Goal: Task Accomplishment & Management: Complete application form

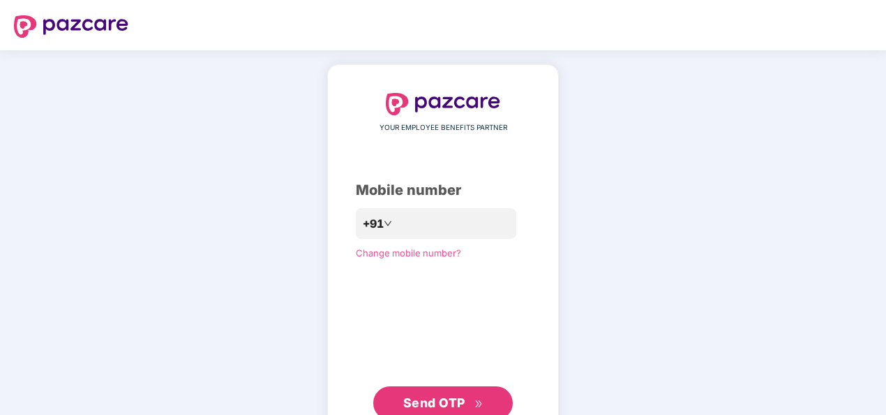
click at [427, 392] on button "Send OTP" at bounding box center [443, 403] width 140 height 34
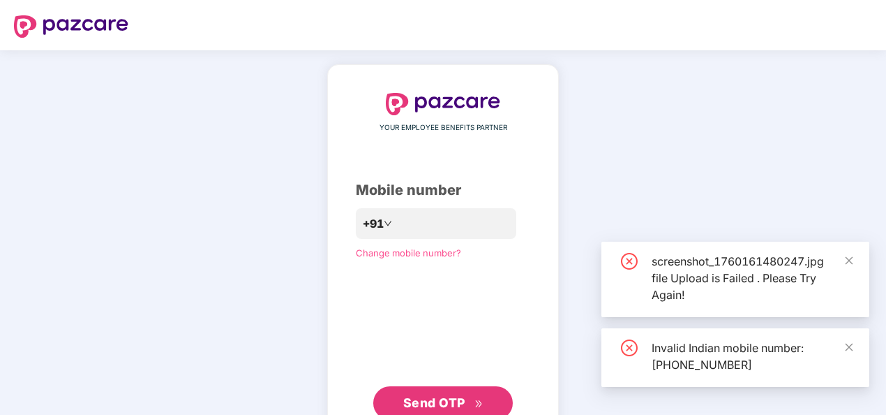
scroll to position [46, 0]
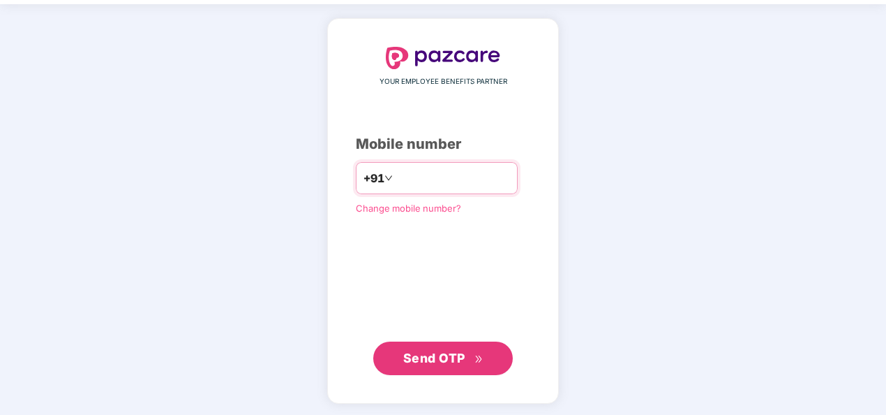
click at [396, 179] on input "**********" at bounding box center [453, 178] width 114 height 22
type input "**********"
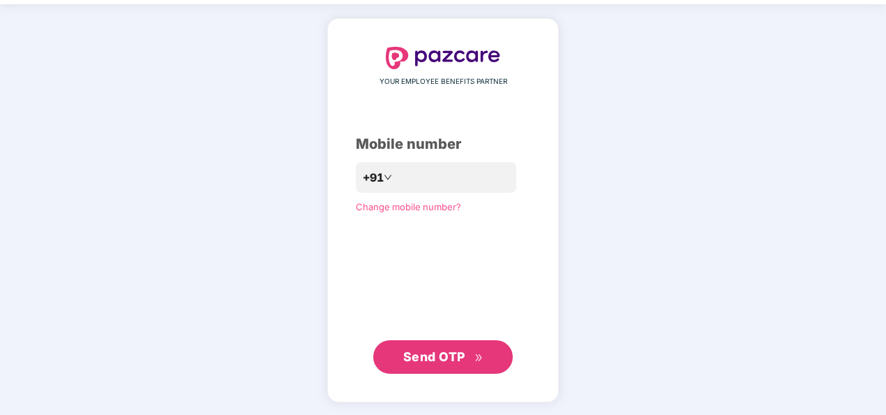
click at [429, 352] on span "Send OTP" at bounding box center [434, 356] width 62 height 15
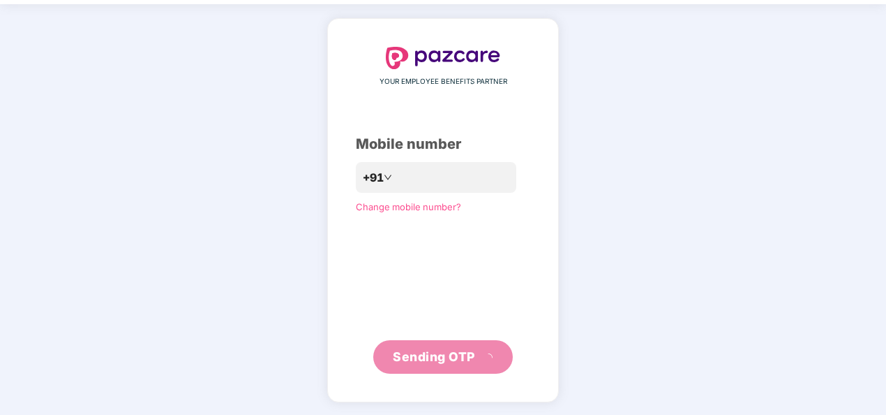
scroll to position [40, 0]
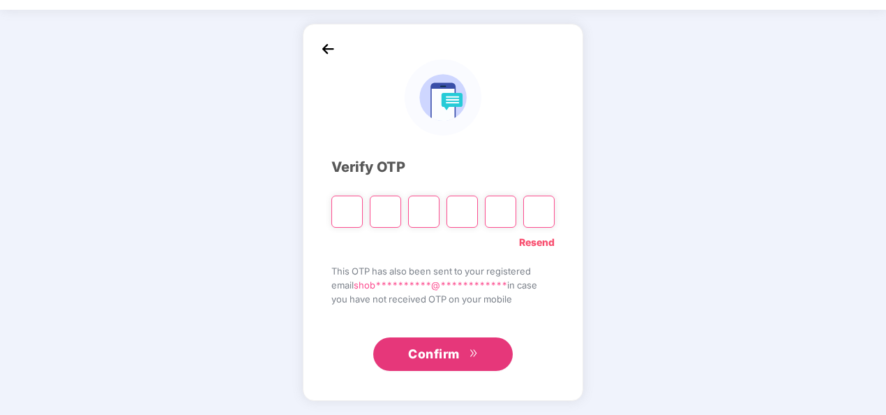
click at [353, 216] on input "Please enter verification code. Digit 1" at bounding box center [347, 211] width 31 height 32
type input "*"
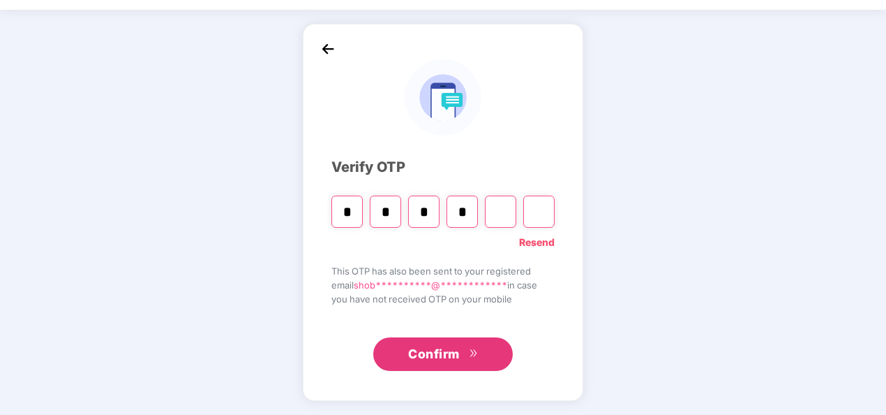
type input "*"
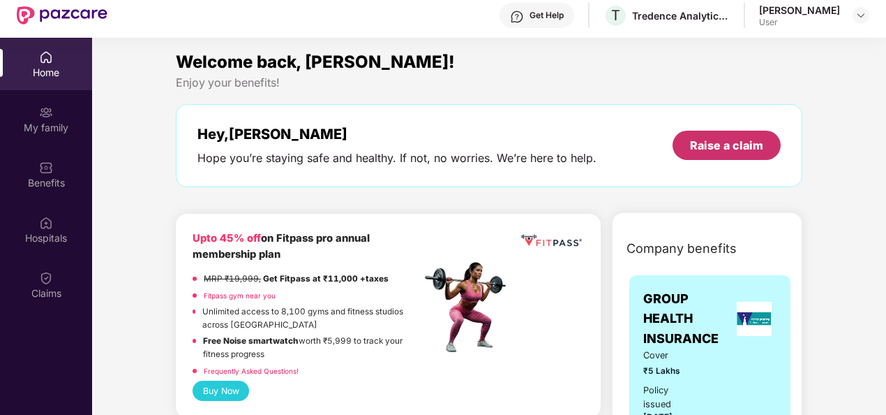
click at [715, 148] on div "Raise a claim" at bounding box center [726, 145] width 73 height 15
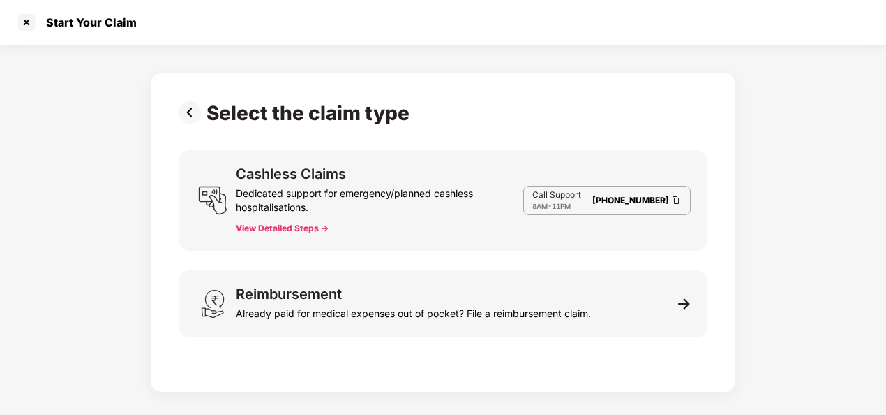
scroll to position [34, 0]
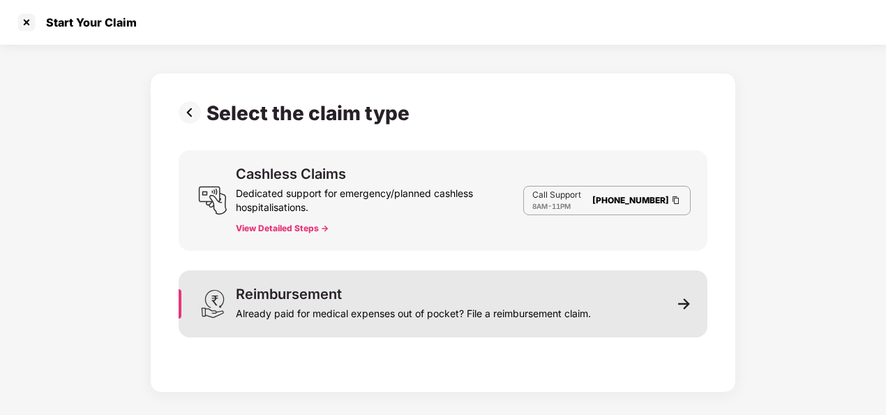
click at [685, 303] on img at bounding box center [684, 303] width 13 height 13
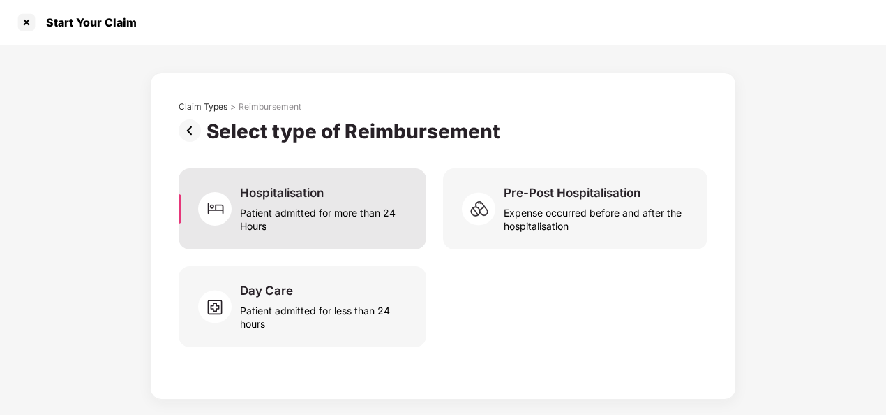
click at [281, 201] on div "Patient admitted for more than 24 Hours" at bounding box center [325, 216] width 170 height 32
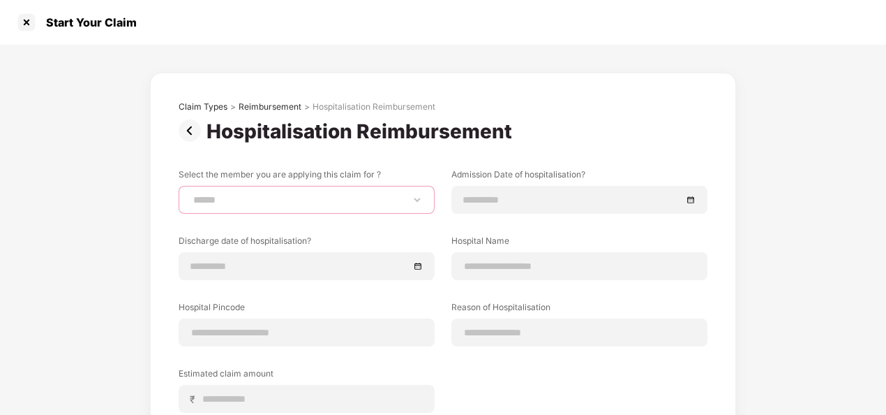
click at [412, 195] on select "**********" at bounding box center [307, 199] width 232 height 11
select select "**********"
click at [191, 194] on select "**********" at bounding box center [307, 199] width 232 height 11
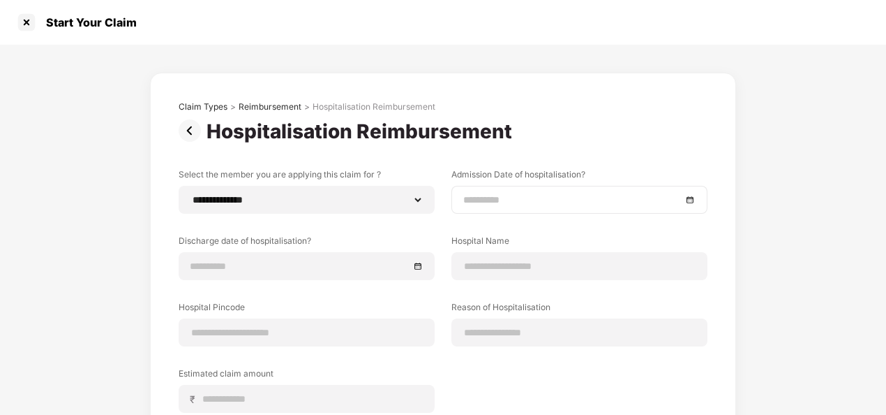
click at [695, 202] on div at bounding box center [579, 199] width 232 height 15
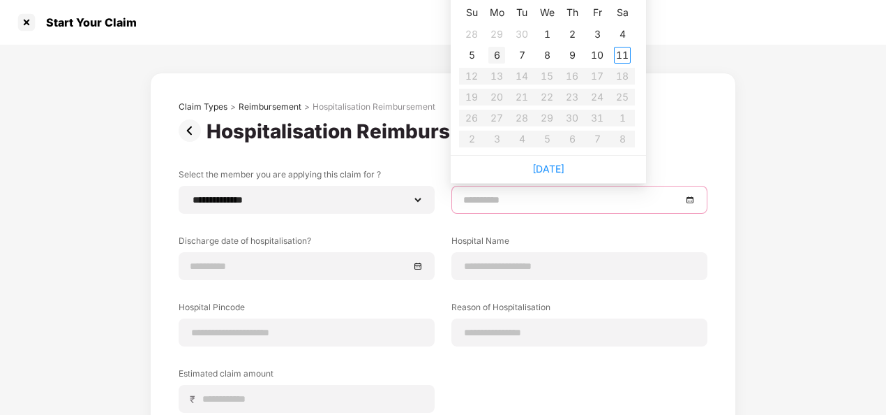
type input "**********"
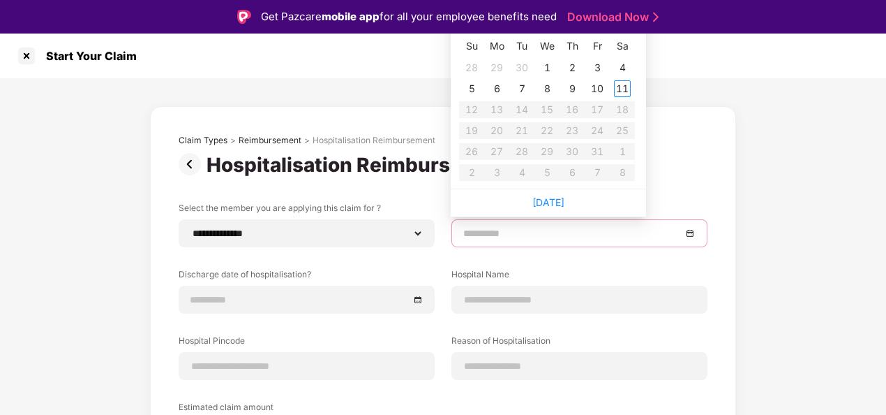
type input "**********"
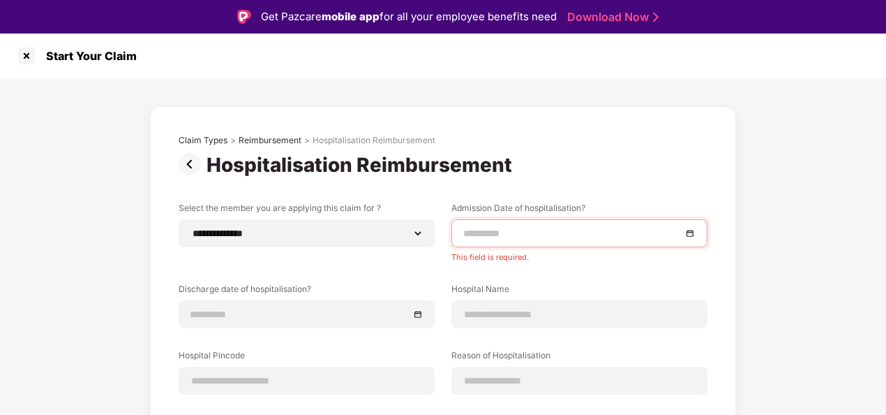
click at [747, 141] on div "**********" at bounding box center [443, 348] width 886 height 540
click at [416, 313] on div at bounding box center [307, 313] width 232 height 15
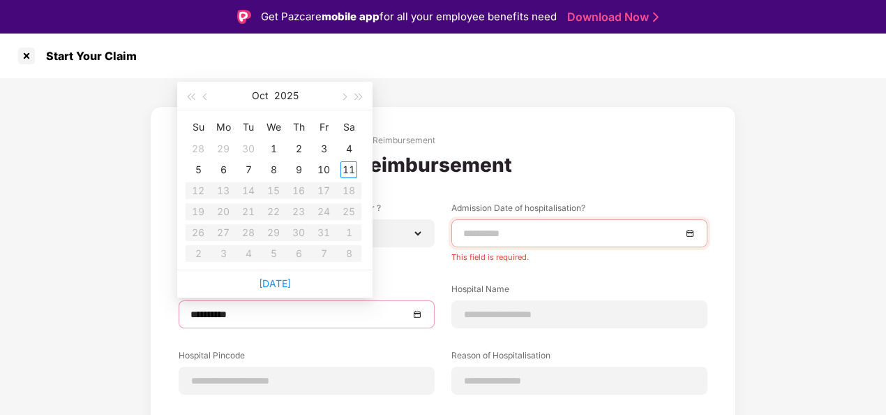
type input "**********"
click at [191, 98] on span "button" at bounding box center [190, 97] width 7 height 7
type input "**********"
click at [242, 185] on div "15" at bounding box center [248, 190] width 17 height 17
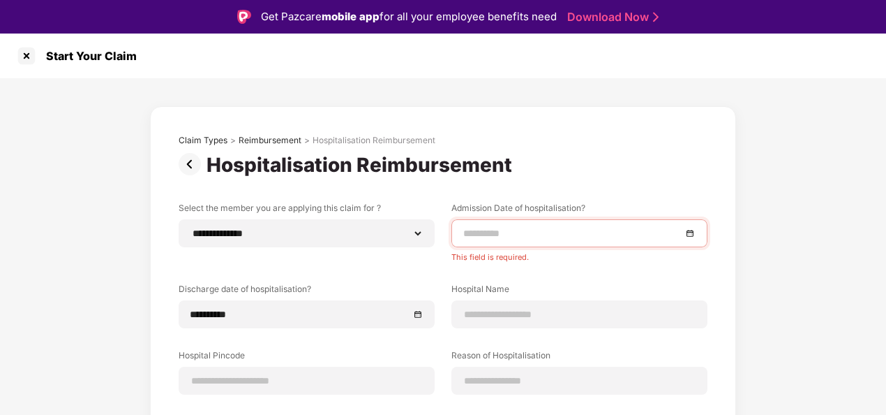
click at [690, 232] on div at bounding box center [579, 232] width 232 height 15
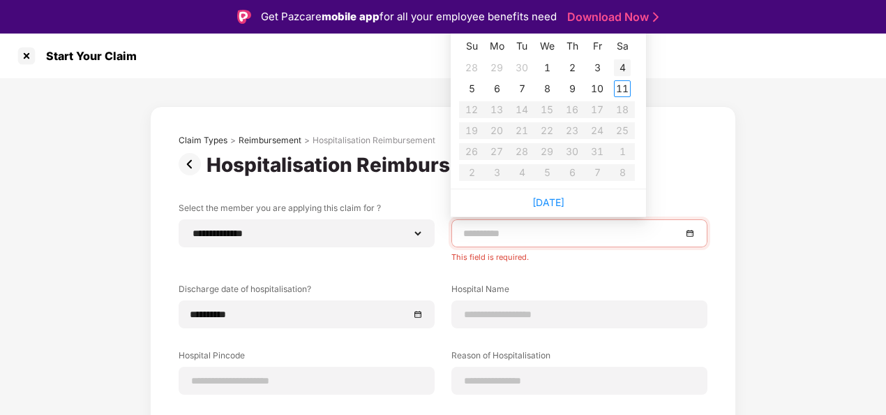
type input "**********"
drag, startPoint x: 631, startPoint y: 66, endPoint x: 628, endPoint y: 112, distance: 46.9
click at [628, 112] on table "Su Mo Tu We Th Fr Sa 28 29 30 1 2 3 4 5 6 7 8 9 10 11 12 13 14 15 16 17 18 19 2…" at bounding box center [547, 109] width 176 height 148
type input "**********"
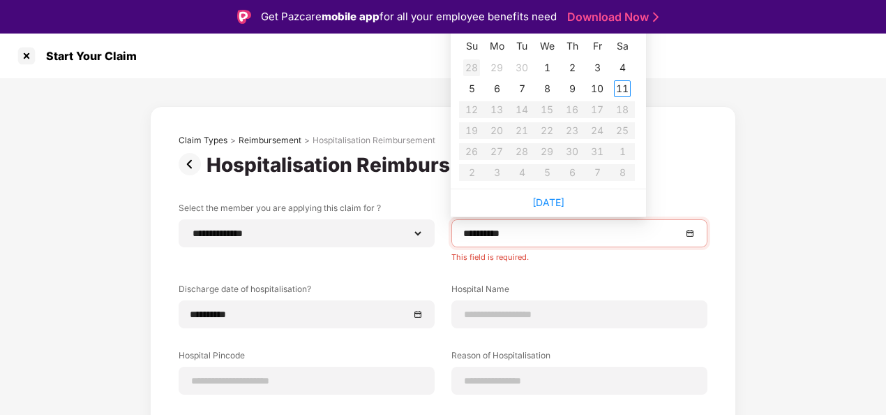
type input "**********"
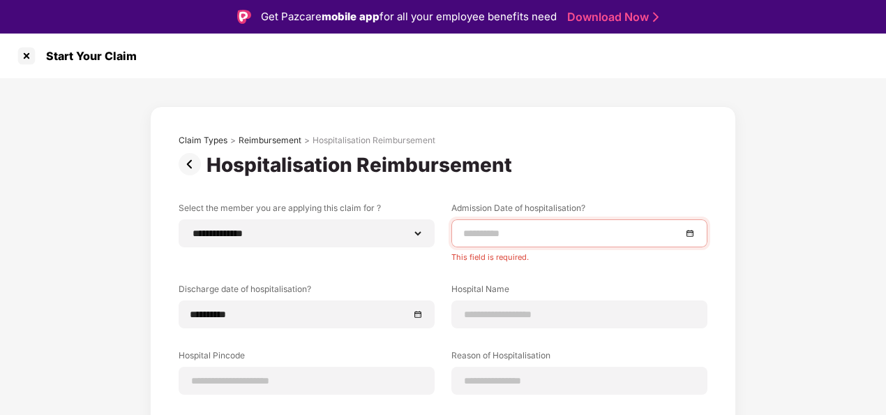
click at [806, 242] on div "**********" at bounding box center [443, 348] width 886 height 540
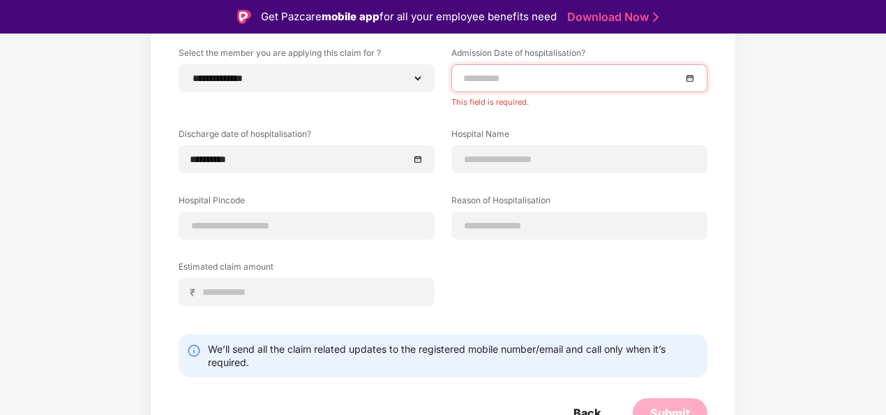
scroll to position [155, 0]
click at [292, 228] on input at bounding box center [307, 225] width 232 height 15
type input "******"
select select "*********"
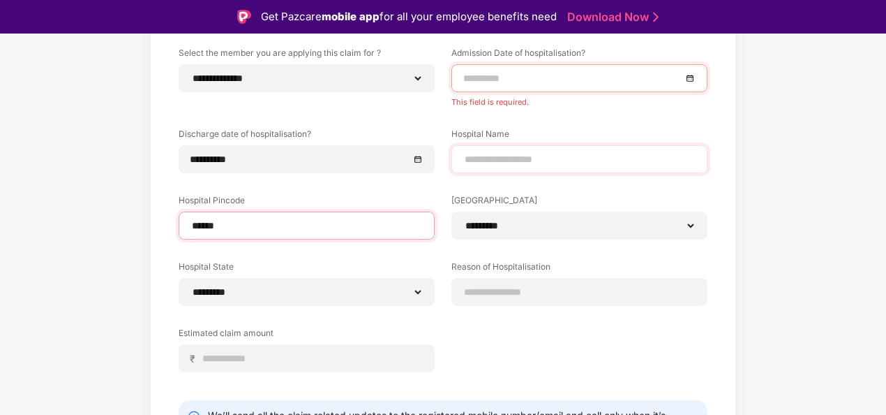
type input "******"
click at [482, 167] on div at bounding box center [580, 159] width 256 height 28
click at [468, 153] on input at bounding box center [579, 159] width 232 height 15
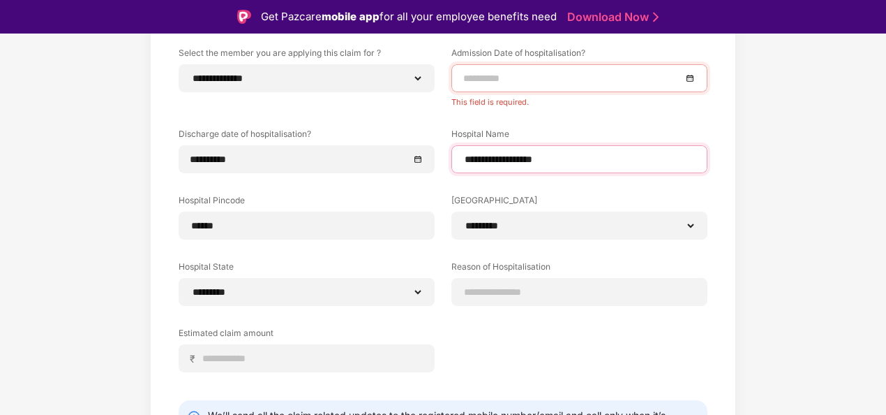
type input "**********"
drag, startPoint x: 506, startPoint y: 87, endPoint x: 485, endPoint y: 81, distance: 21.7
click at [485, 81] on div at bounding box center [580, 78] width 256 height 28
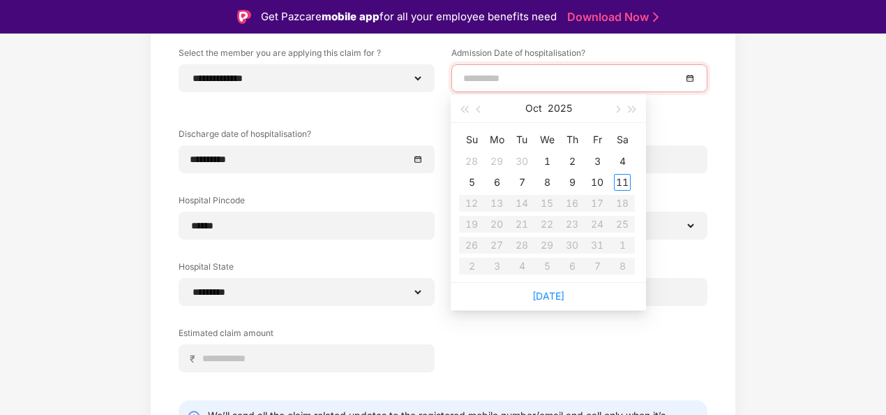
click at [485, 81] on input at bounding box center [572, 77] width 218 height 15
click at [468, 112] on span "button" at bounding box center [464, 109] width 7 height 7
click at [501, 201] on div "14" at bounding box center [497, 203] width 17 height 17
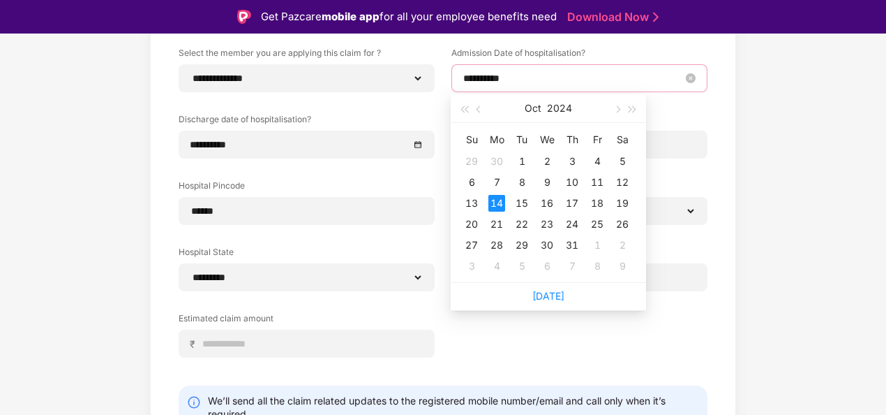
click at [524, 80] on input "**********" at bounding box center [572, 77] width 218 height 15
click at [631, 107] on span "button" at bounding box center [633, 109] width 7 height 7
click at [470, 113] on button "button" at bounding box center [464, 108] width 15 height 28
click at [619, 106] on button "button" at bounding box center [616, 108] width 15 height 28
click at [634, 107] on span "button" at bounding box center [633, 109] width 7 height 7
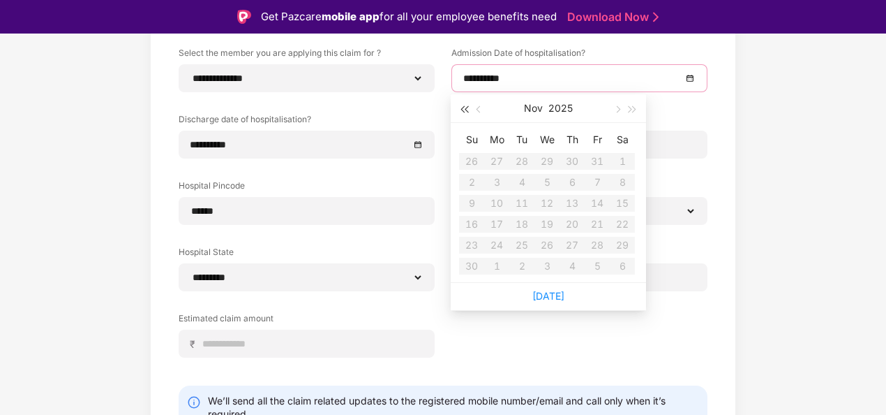
click at [465, 112] on button "button" at bounding box center [464, 108] width 15 height 28
click at [632, 107] on span "button" at bounding box center [633, 109] width 7 height 7
click at [479, 110] on span "button" at bounding box center [480, 109] width 7 height 7
click at [478, 109] on span "button" at bounding box center [480, 109] width 7 height 7
type input "**********"
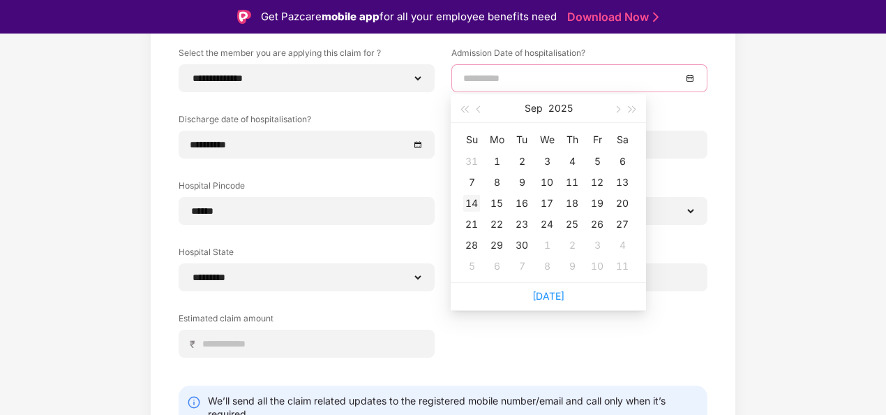
click at [476, 200] on div "14" at bounding box center [471, 203] width 17 height 17
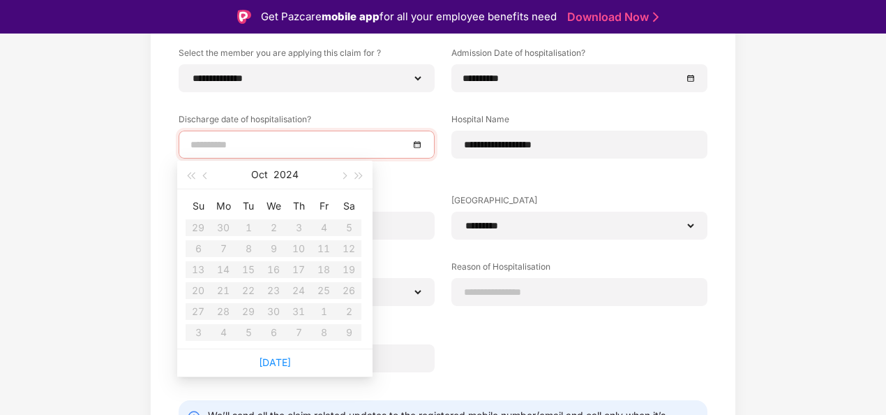
click at [330, 140] on input at bounding box center [300, 144] width 218 height 15
click at [355, 171] on button "button" at bounding box center [359, 175] width 15 height 28
click at [205, 177] on span "button" at bounding box center [206, 175] width 7 height 7
type input "**********"
click at [221, 269] on div "15" at bounding box center [223, 269] width 17 height 17
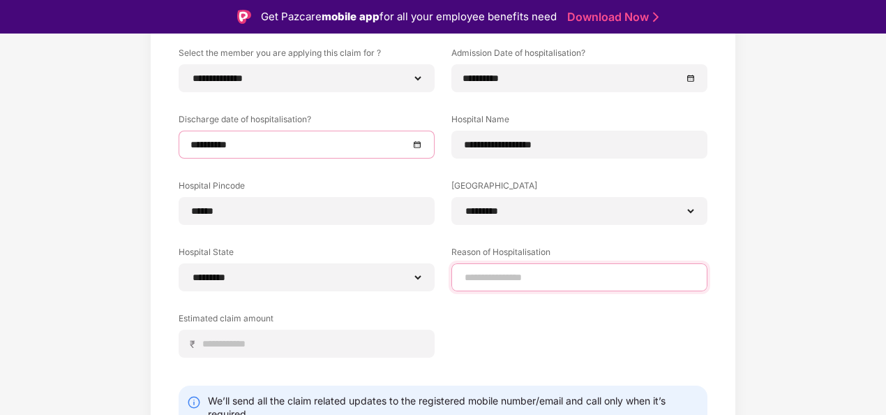
click at [549, 281] on input at bounding box center [579, 277] width 232 height 15
type input "*"
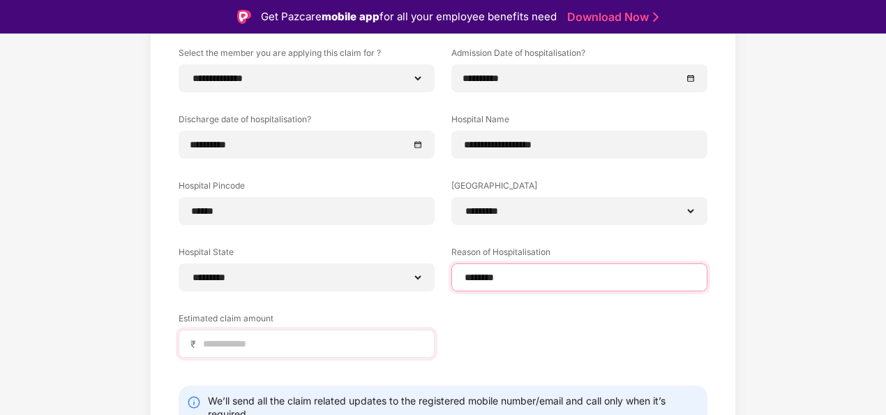
type input "********"
click at [339, 350] on input at bounding box center [312, 343] width 221 height 15
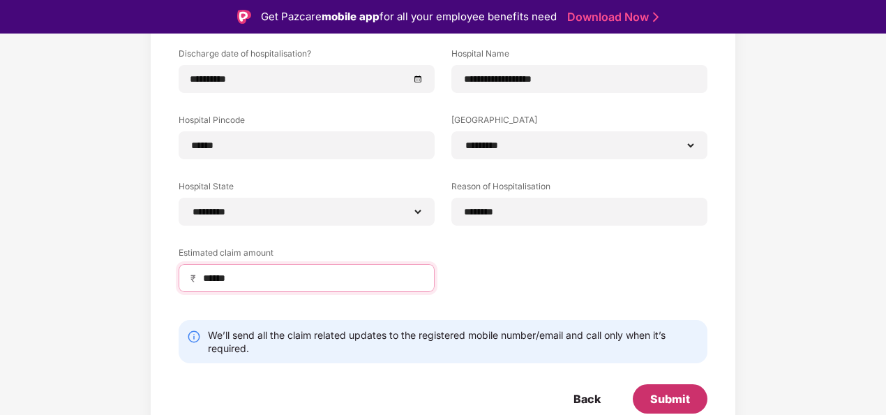
type input "******"
click at [662, 397] on div "Submit" at bounding box center [671, 398] width 40 height 15
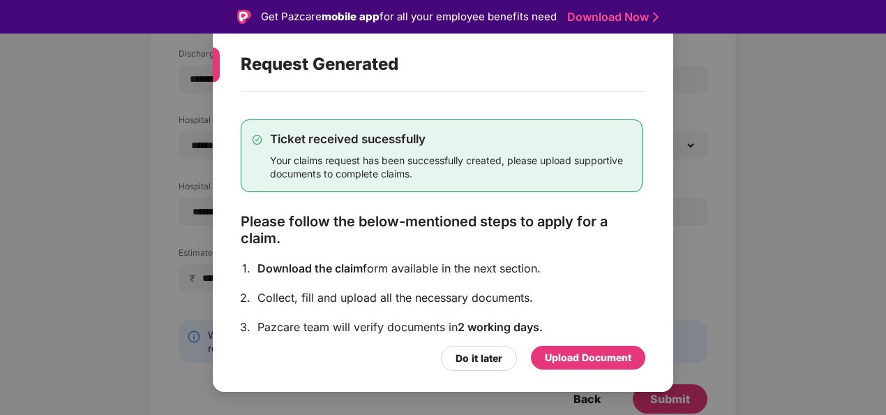
click at [610, 353] on div "Upload Document" at bounding box center [588, 357] width 87 height 15
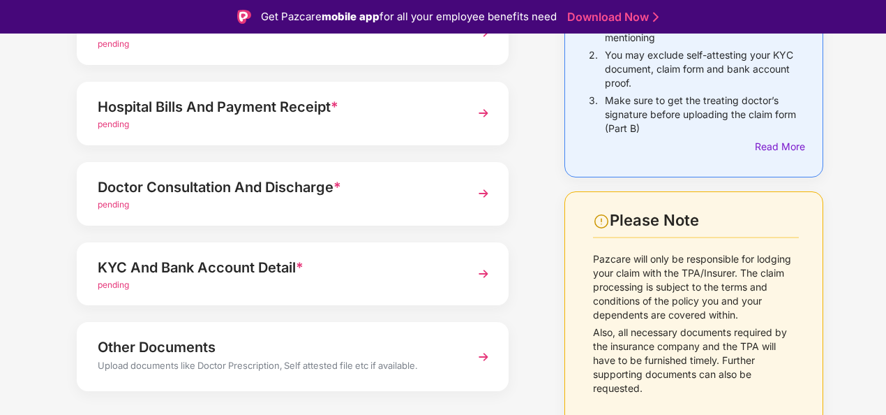
scroll to position [194, 0]
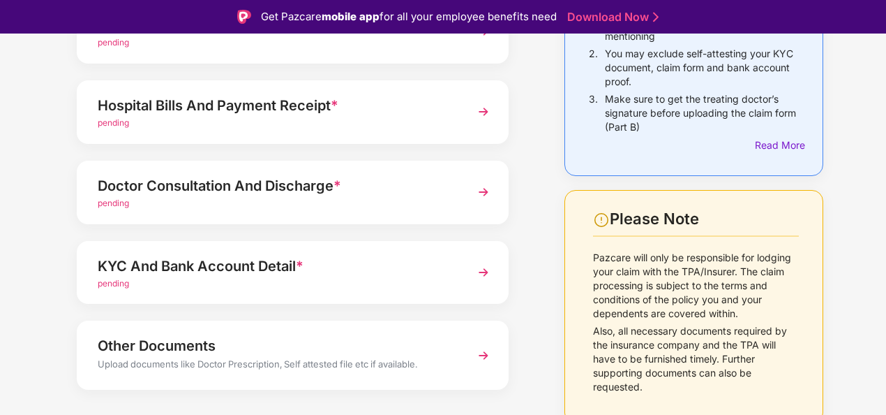
click at [488, 270] on img at bounding box center [483, 272] width 25 height 25
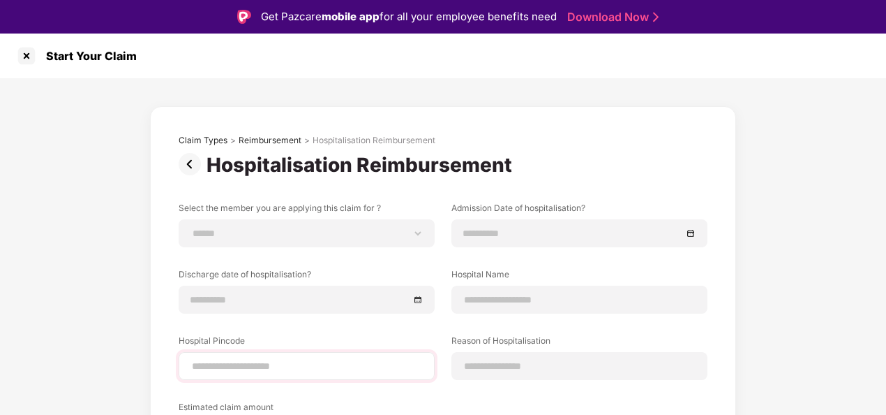
scroll to position [154, 0]
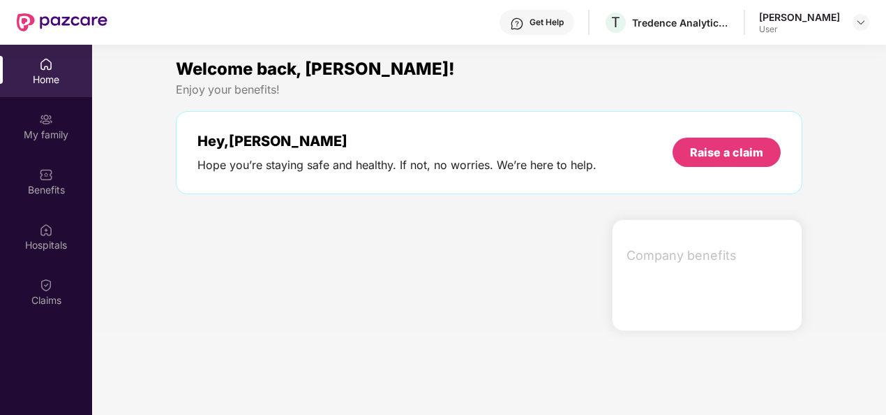
scroll to position [78, 0]
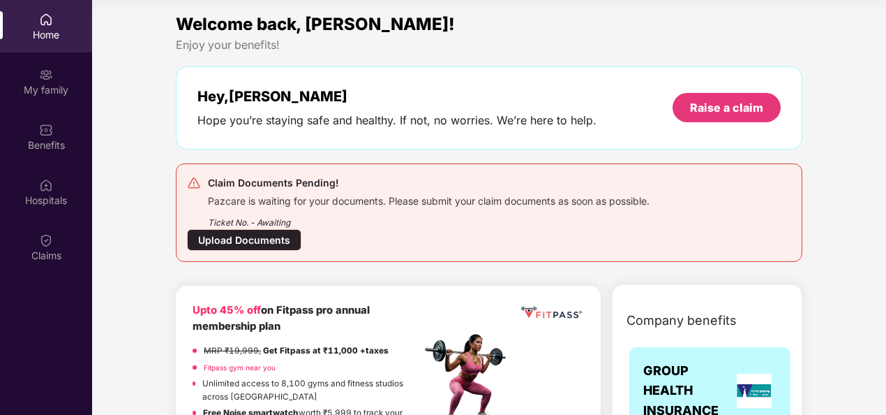
click at [271, 246] on div "Upload Documents" at bounding box center [244, 240] width 114 height 22
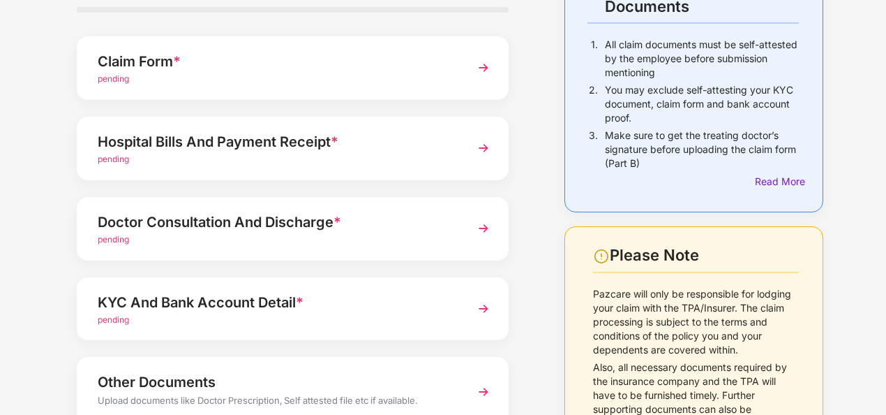
scroll to position [212, 0]
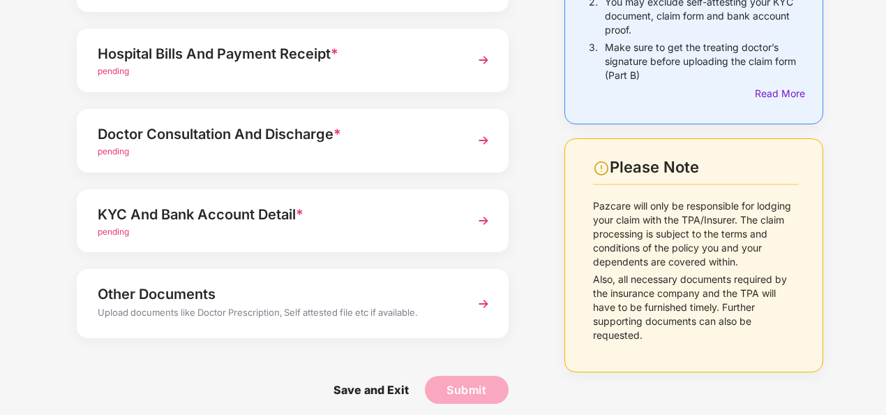
click at [486, 218] on img at bounding box center [483, 220] width 25 height 25
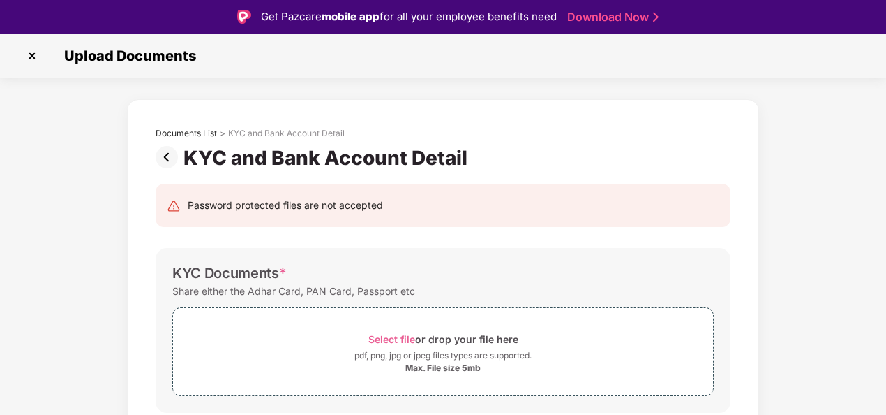
click at [31, 54] on img at bounding box center [32, 56] width 22 height 22
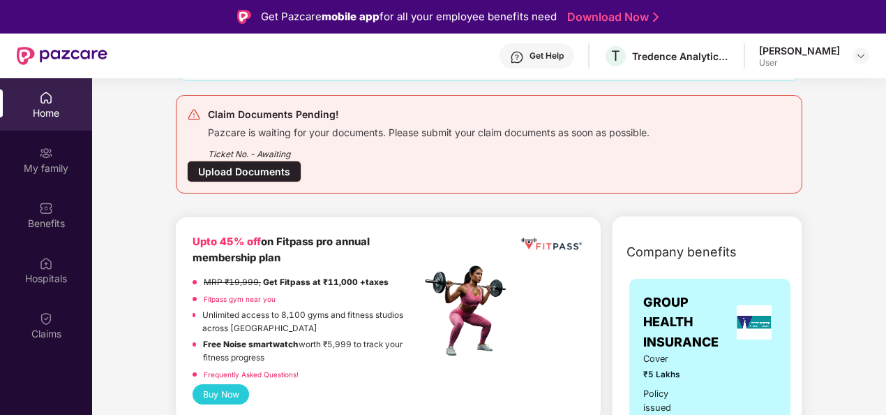
scroll to position [147, 0]
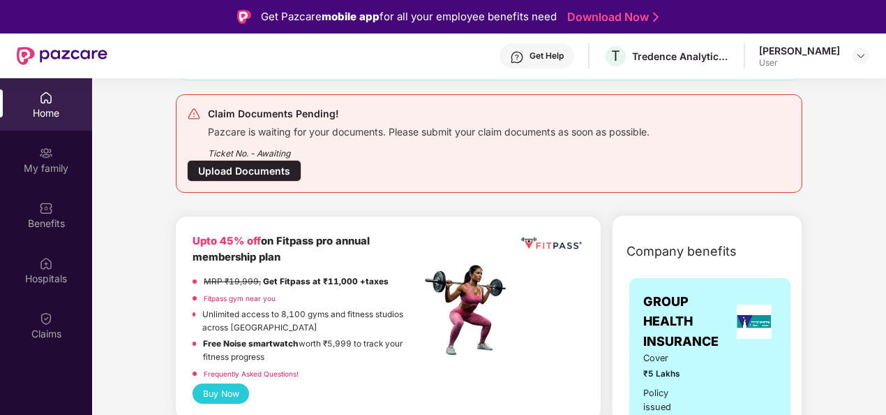
click at [255, 172] on div "Upload Documents" at bounding box center [244, 171] width 114 height 22
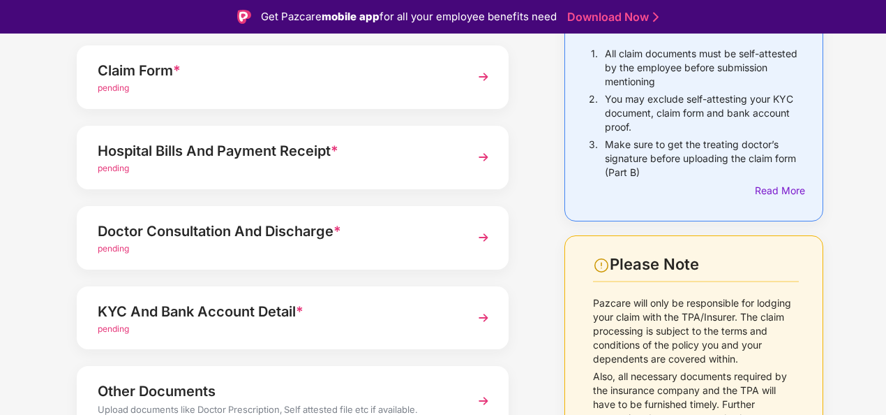
scroll to position [149, 0]
click at [490, 317] on img at bounding box center [483, 316] width 25 height 25
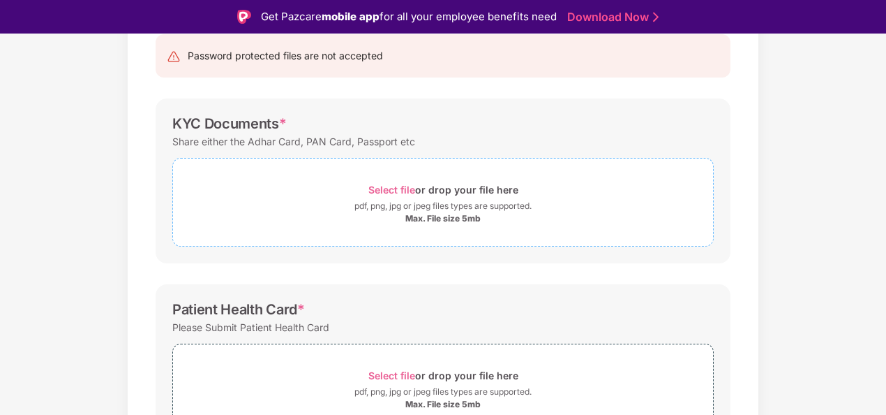
click at [404, 190] on span "Select file" at bounding box center [392, 190] width 47 height 12
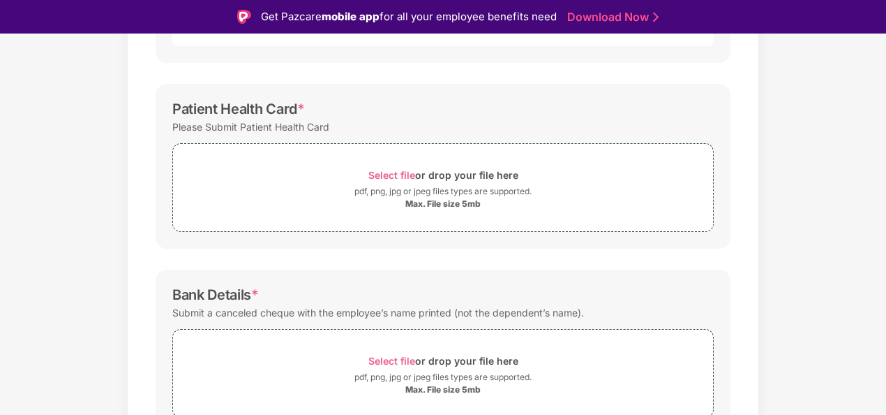
scroll to position [417, 0]
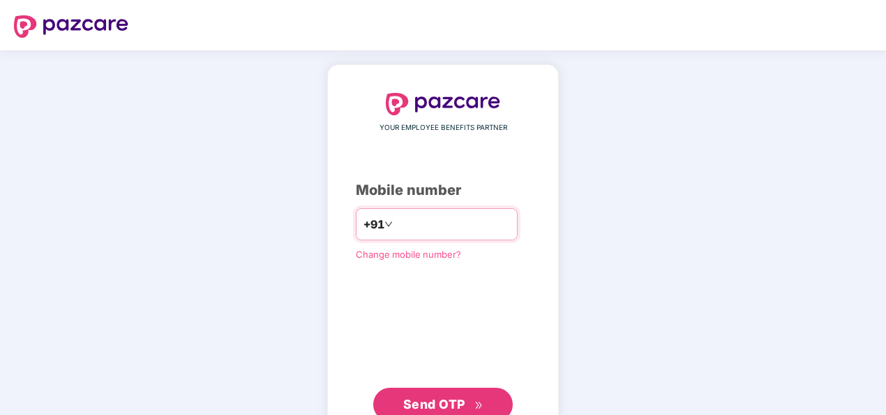
click at [399, 221] on input "number" at bounding box center [453, 224] width 114 height 22
click at [396, 222] on input "**********" at bounding box center [453, 224] width 114 height 22
type input "**********"
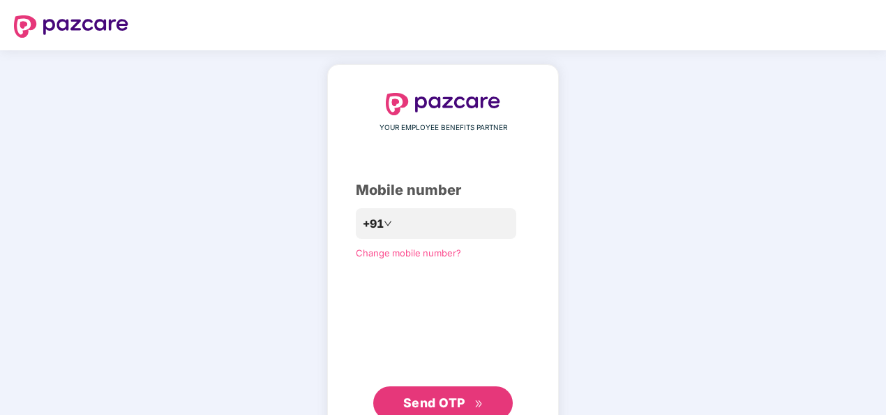
click at [441, 402] on span "Send OTP" at bounding box center [434, 402] width 62 height 15
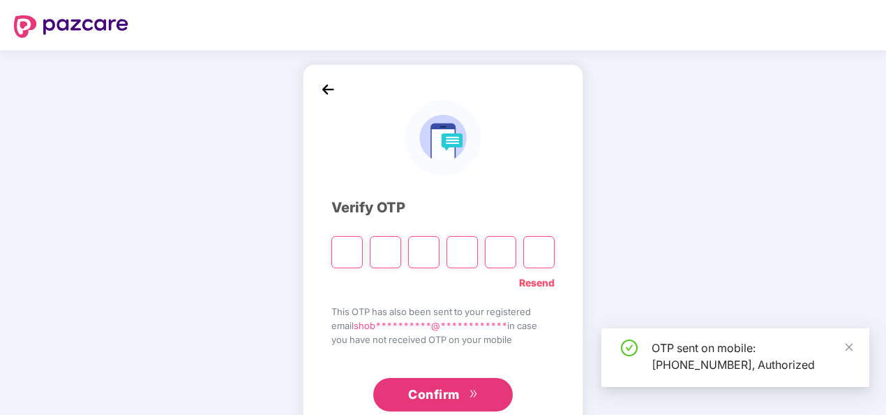
click at [441, 402] on span "Confirm" at bounding box center [434, 395] width 52 height 20
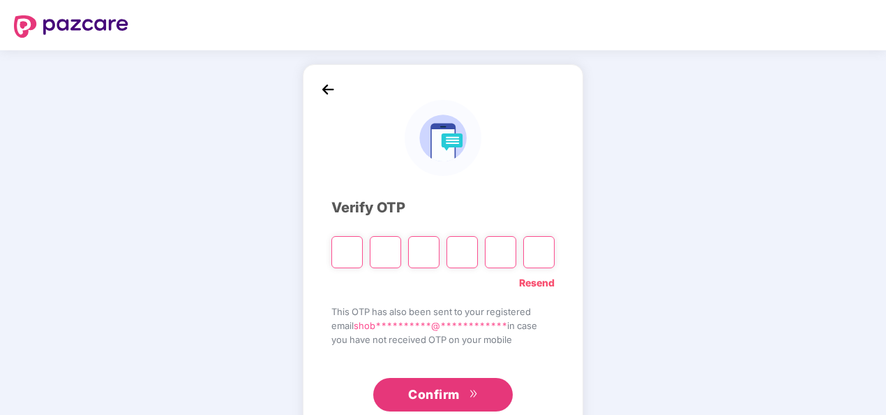
click at [355, 255] on input "Please enter verification code. Digit 1" at bounding box center [347, 252] width 31 height 32
type input "*"
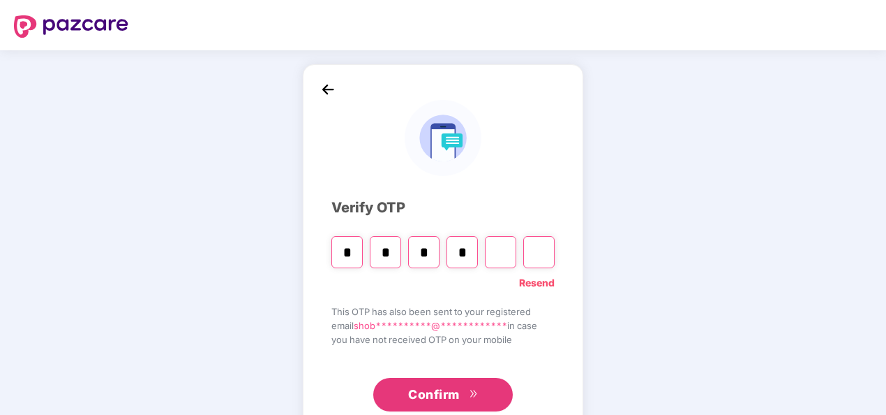
type input "*"
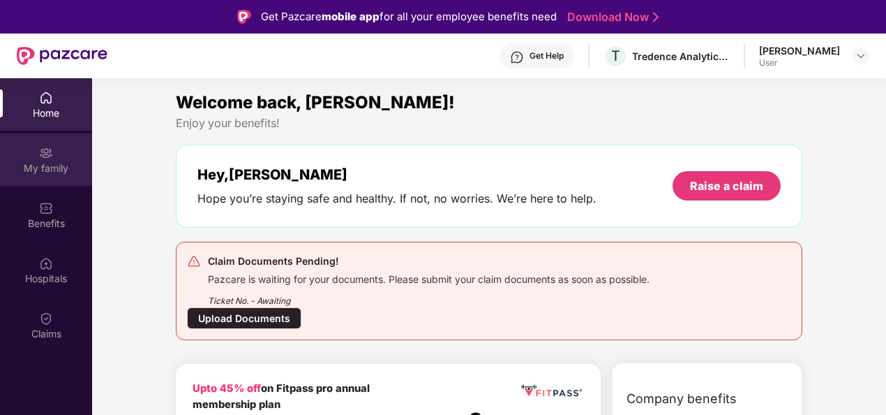
click at [50, 150] on img at bounding box center [46, 153] width 14 height 14
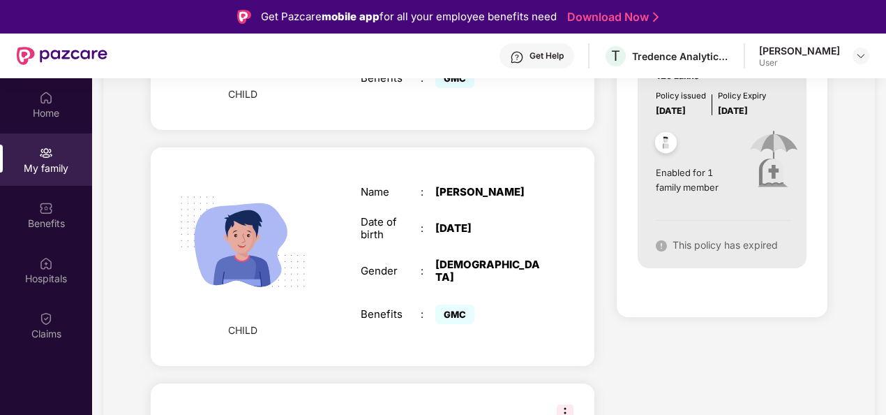
scroll to position [864, 0]
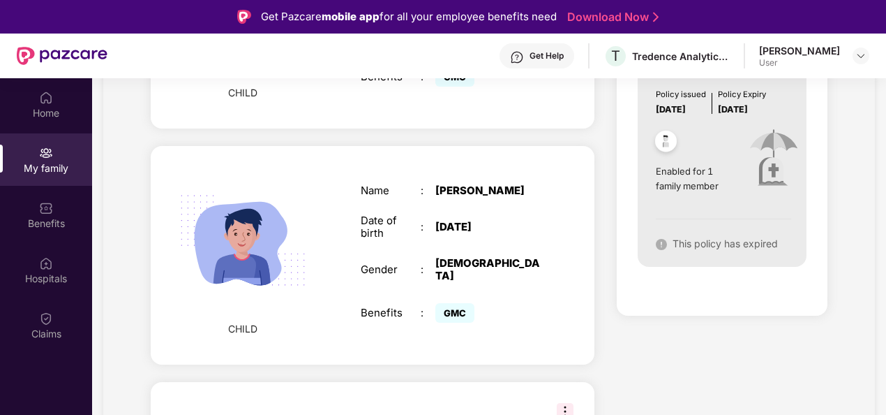
click at [269, 251] on img at bounding box center [243, 240] width 161 height 161
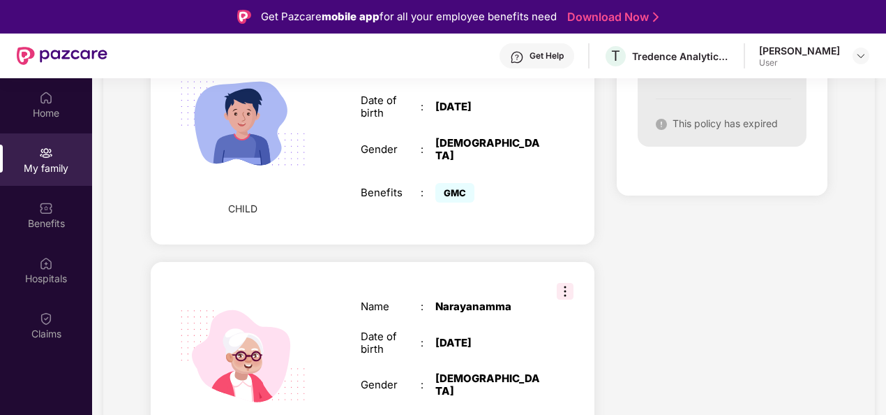
scroll to position [1003, 0]
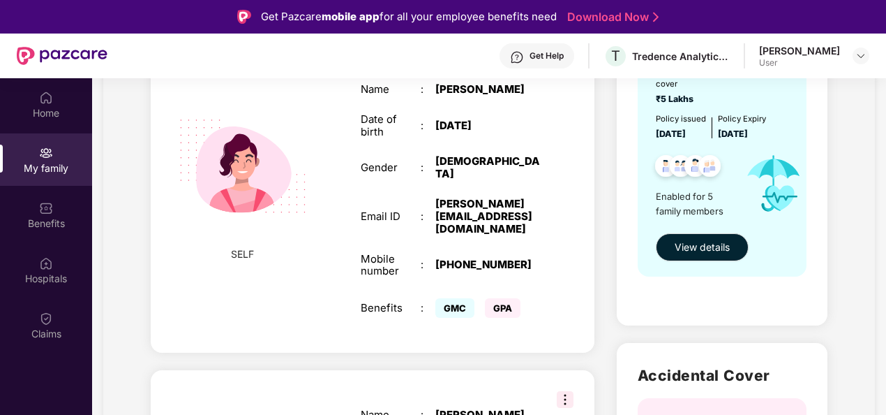
scroll to position [46, 0]
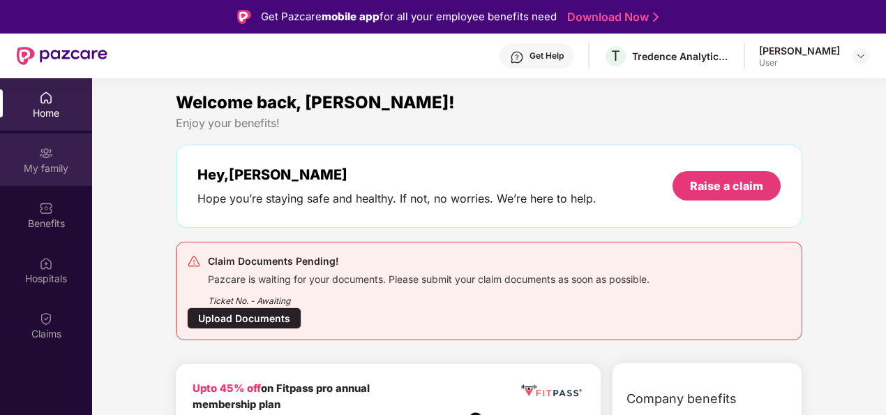
click at [50, 153] on img at bounding box center [46, 153] width 14 height 14
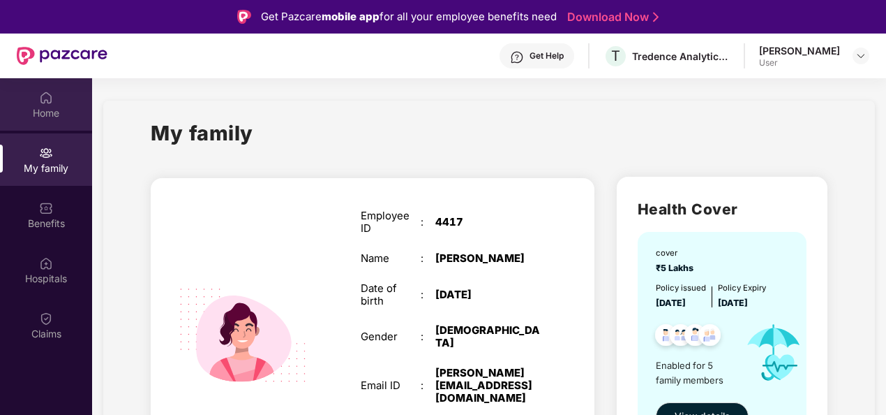
click at [45, 115] on div "Home" at bounding box center [46, 113] width 92 height 14
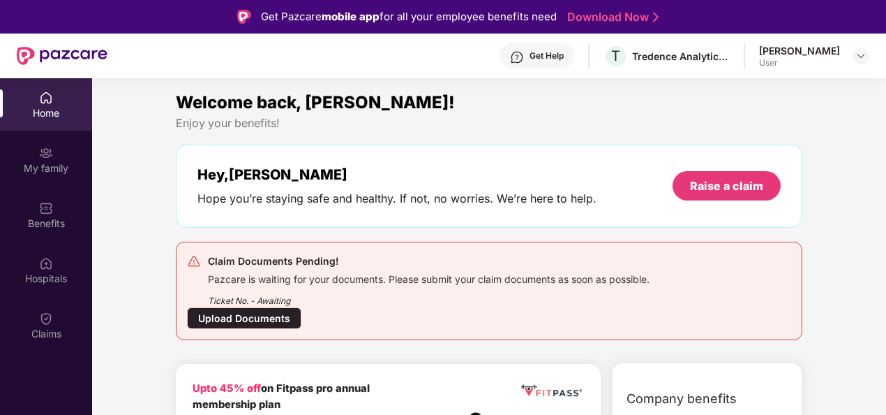
click at [378, 200] on div "Hope you’re staying safe and healthy. If not, no worries. We’re here to help." at bounding box center [397, 198] width 399 height 15
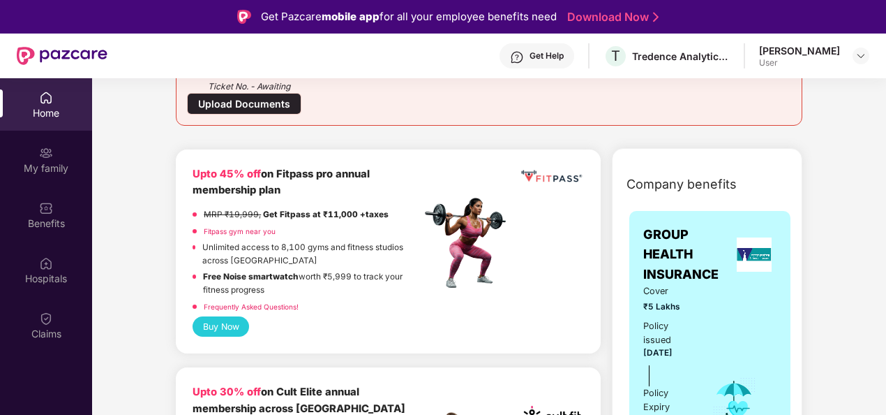
scroll to position [153, 0]
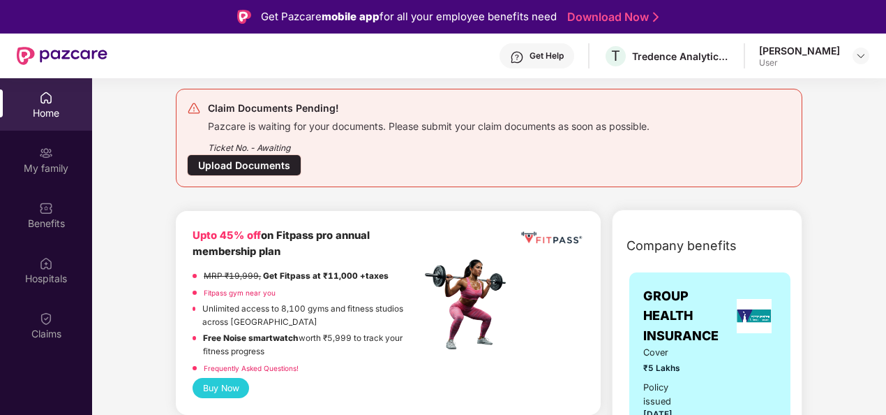
click at [262, 163] on div "Upload Documents" at bounding box center [244, 165] width 114 height 22
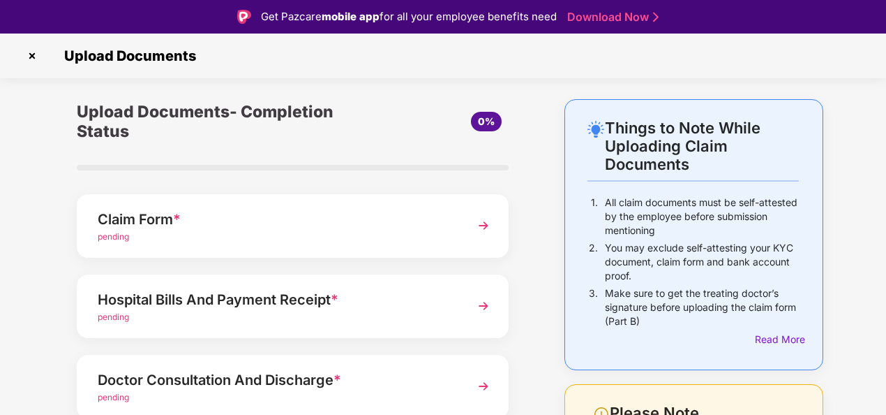
scroll to position [222, 0]
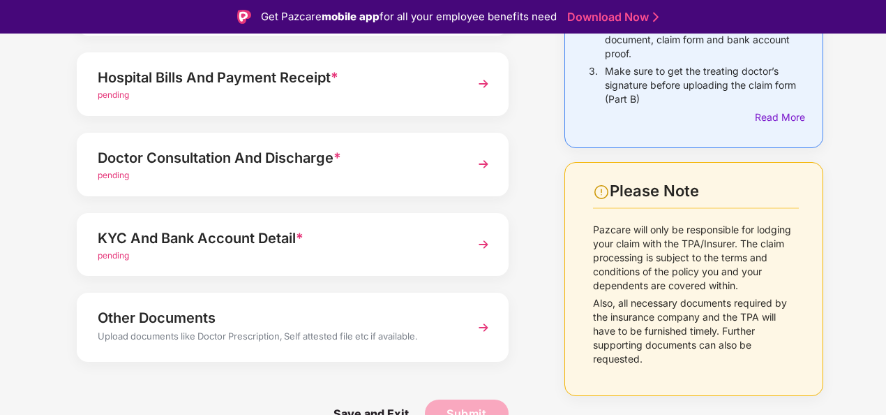
click at [480, 243] on img at bounding box center [483, 244] width 25 height 25
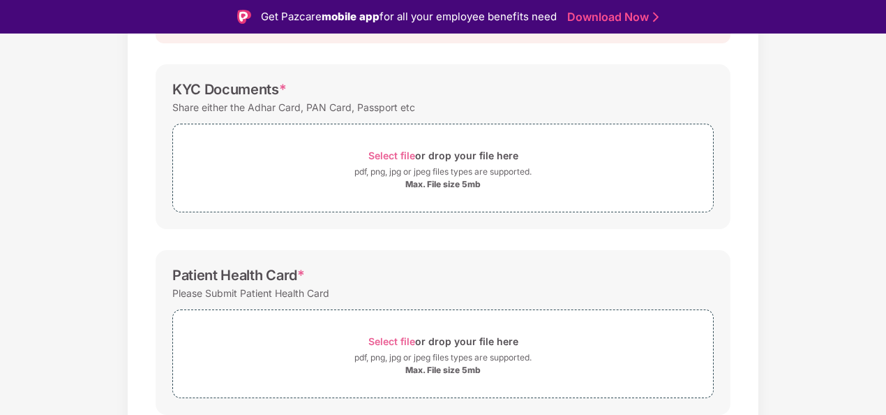
scroll to position [185, 0]
click at [396, 151] on span "Select file" at bounding box center [392, 154] width 47 height 12
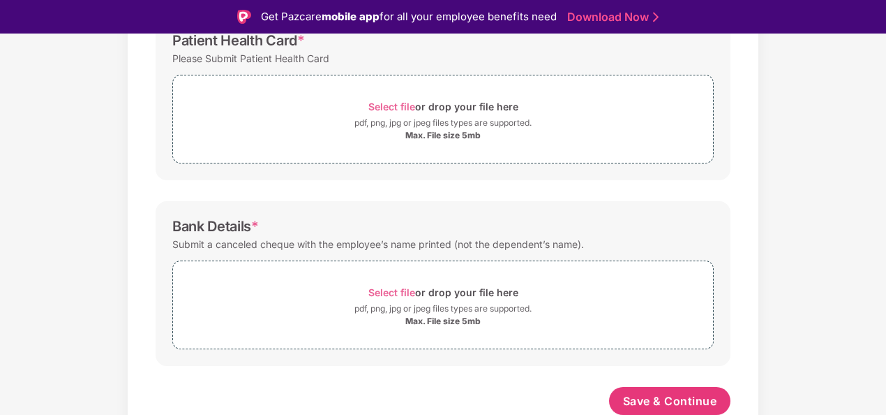
scroll to position [34, 0]
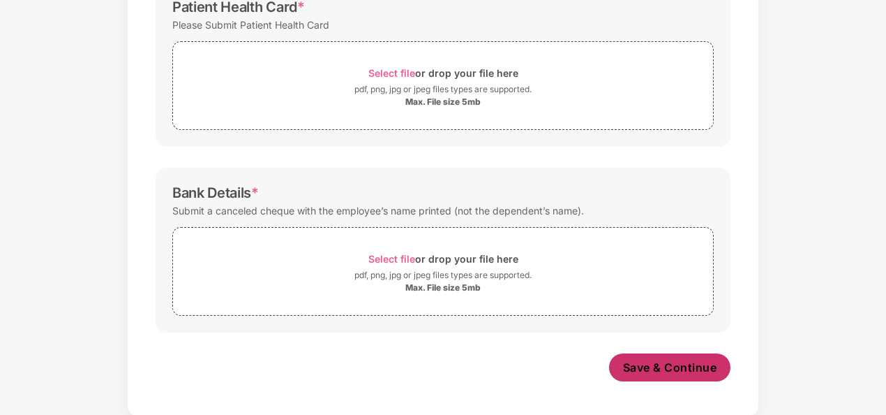
click at [638, 364] on span "Save & Continue" at bounding box center [670, 366] width 94 height 15
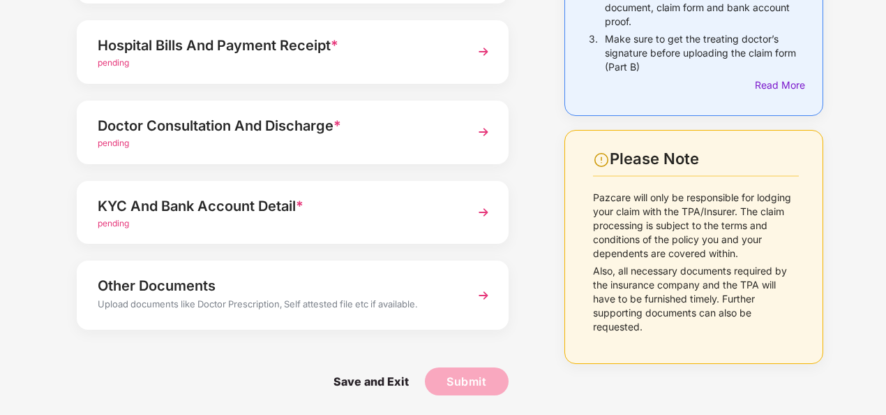
scroll to position [222, 0]
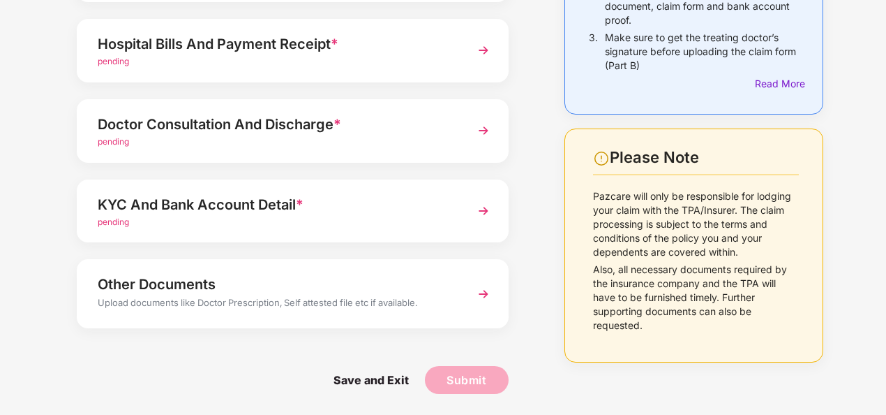
click at [486, 210] on img at bounding box center [483, 210] width 25 height 25
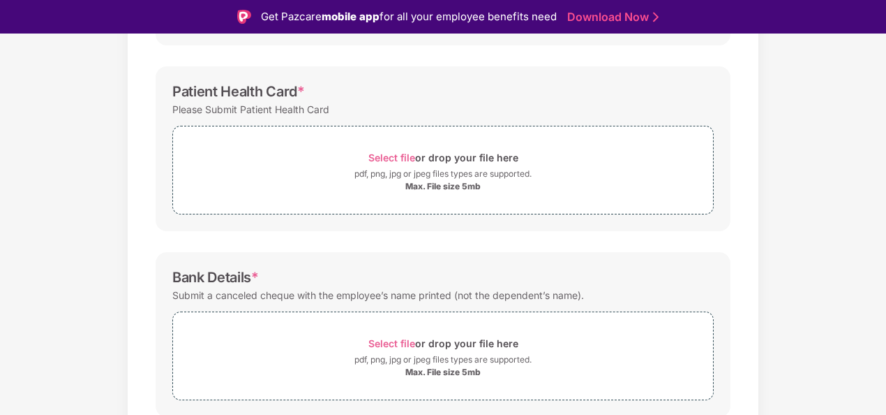
scroll to position [484, 0]
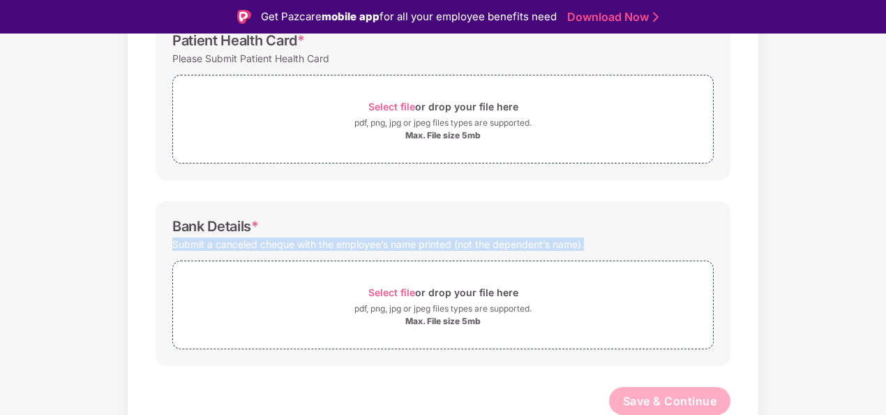
drag, startPoint x: 593, startPoint y: 246, endPoint x: 172, endPoint y: 241, distance: 420.9
click at [172, 241] on div "Submit a canceled cheque with the employee’s name printed (not the dependent’s …" at bounding box center [443, 244] width 542 height 19
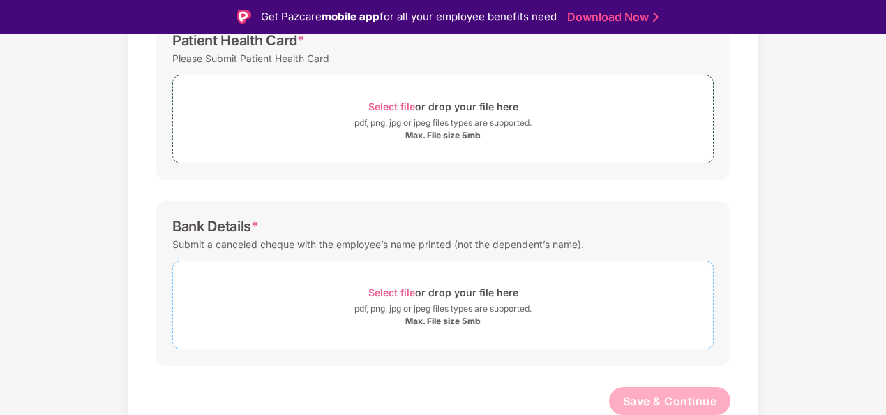
click at [595, 307] on div "pdf, png, jpg or jpeg files types are supported." at bounding box center [443, 309] width 540 height 14
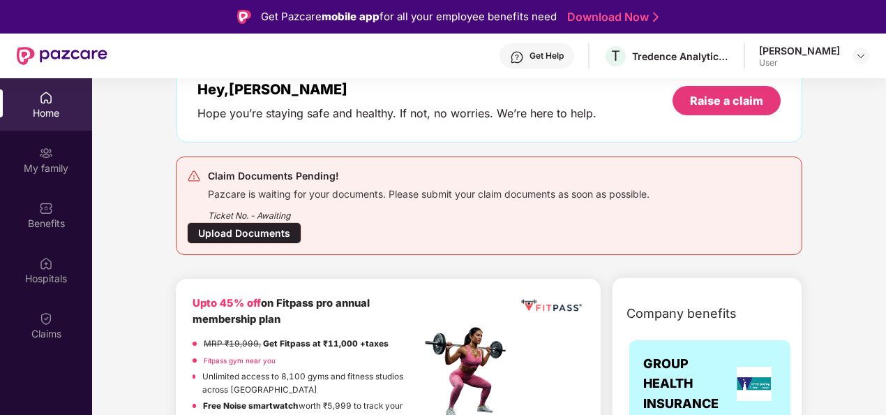
scroll to position [0, 0]
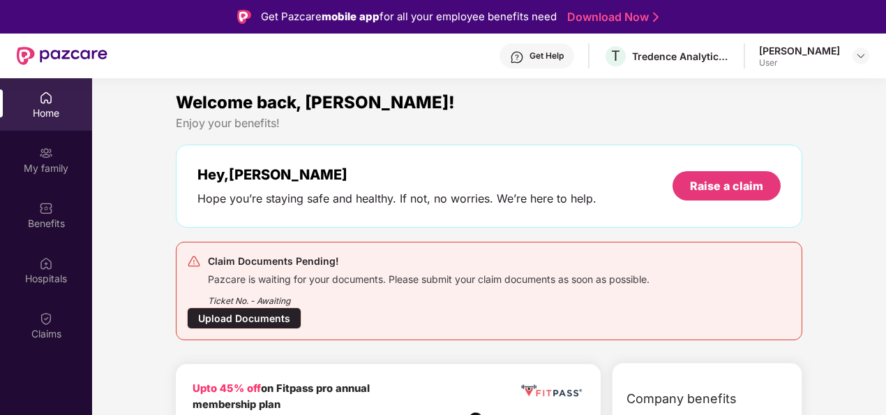
click at [225, 318] on div "Upload Documents" at bounding box center [244, 318] width 114 height 22
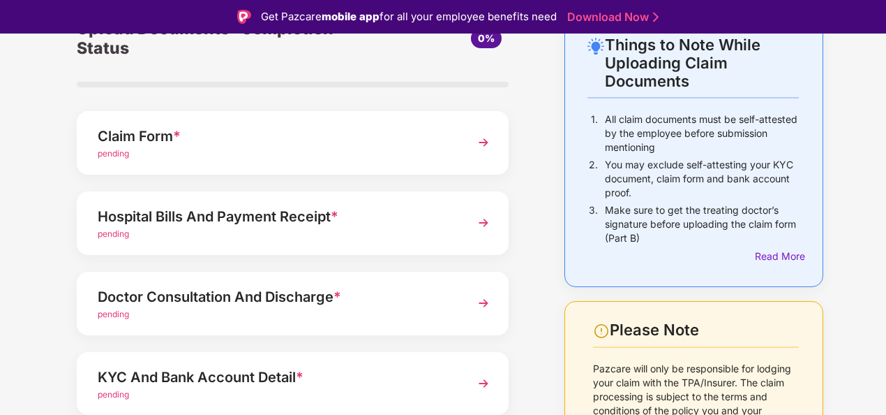
scroll to position [84, 0]
click at [485, 226] on img at bounding box center [483, 221] width 25 height 25
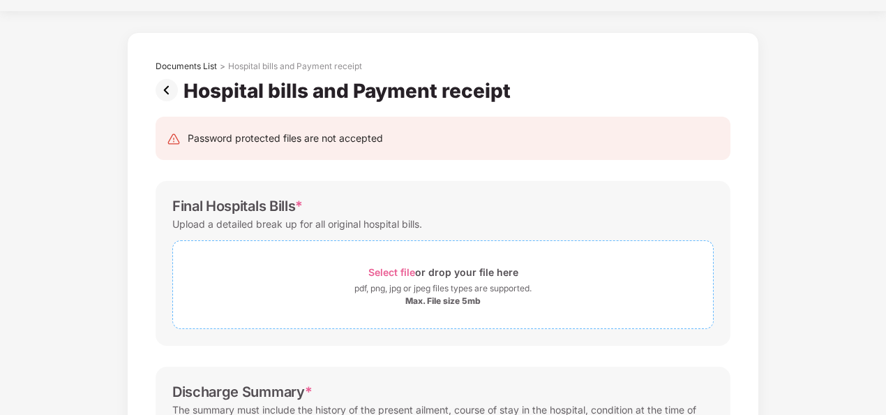
scroll to position [0, 0]
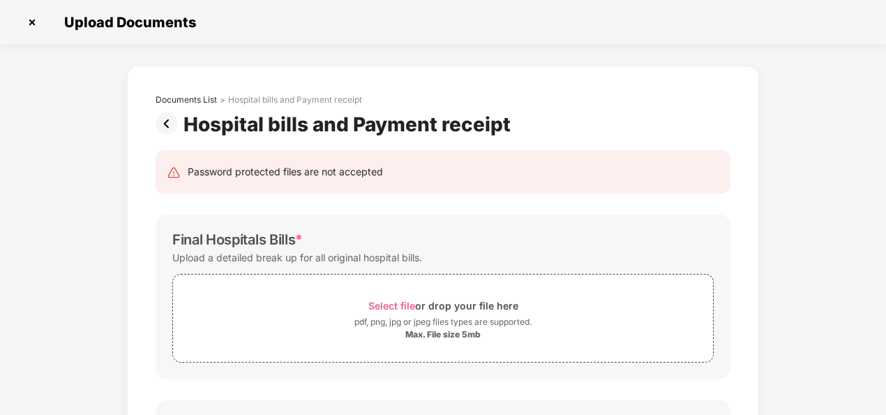
click at [31, 20] on img at bounding box center [32, 22] width 22 height 22
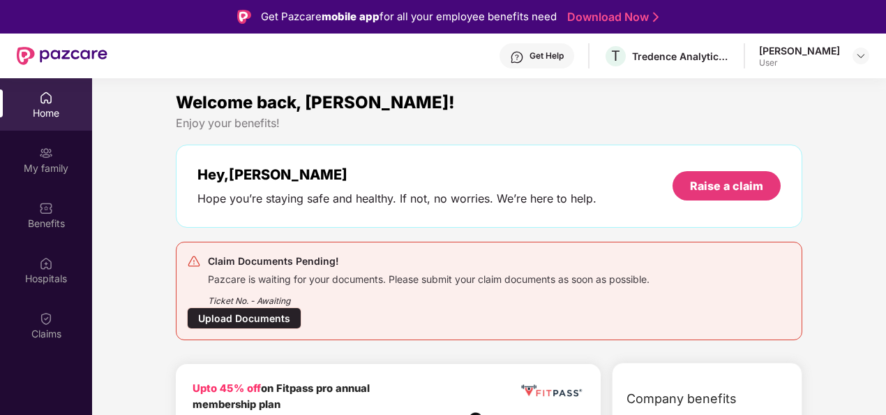
click at [252, 316] on div "Upload Documents" at bounding box center [244, 318] width 114 height 22
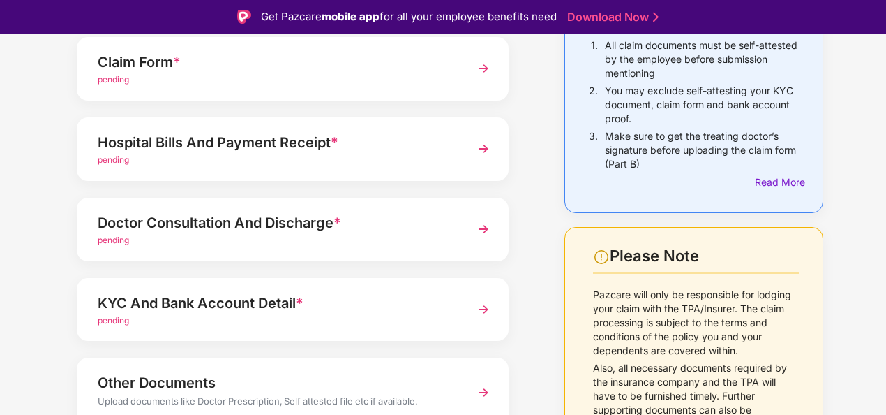
scroll to position [159, 0]
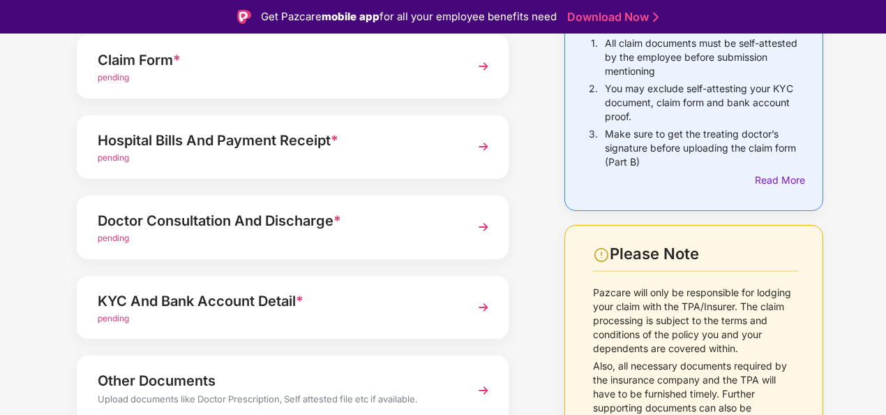
click at [487, 225] on img at bounding box center [483, 226] width 25 height 25
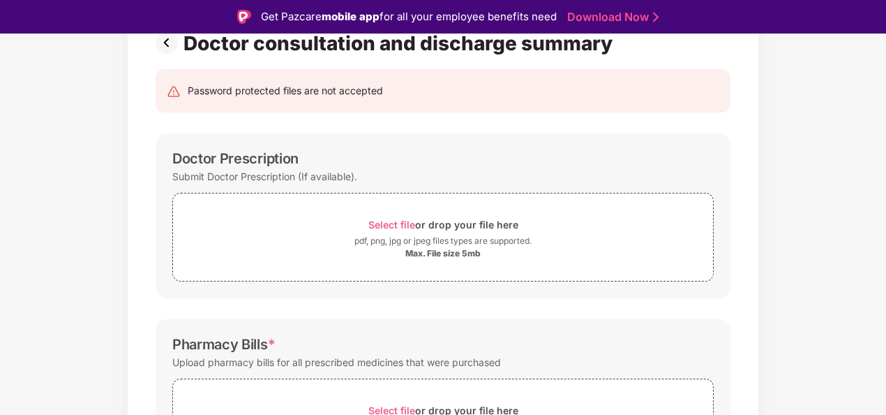
scroll to position [99, 0]
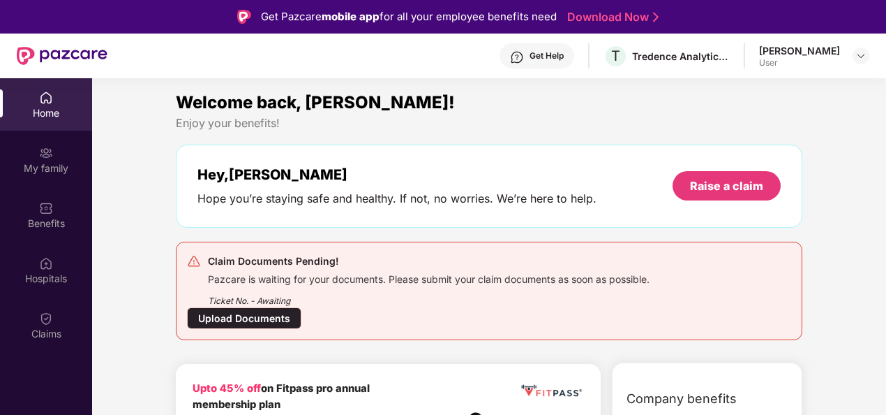
click at [246, 317] on div "Upload Documents" at bounding box center [244, 318] width 114 height 22
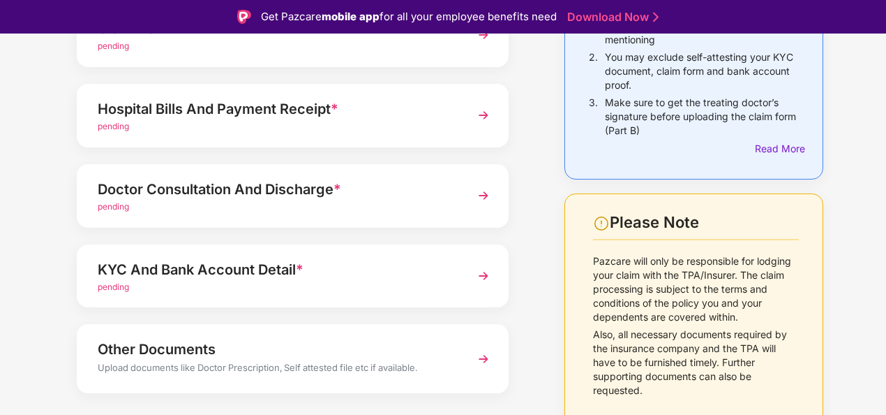
scroll to position [191, 0]
click at [482, 274] on img at bounding box center [483, 274] width 25 height 25
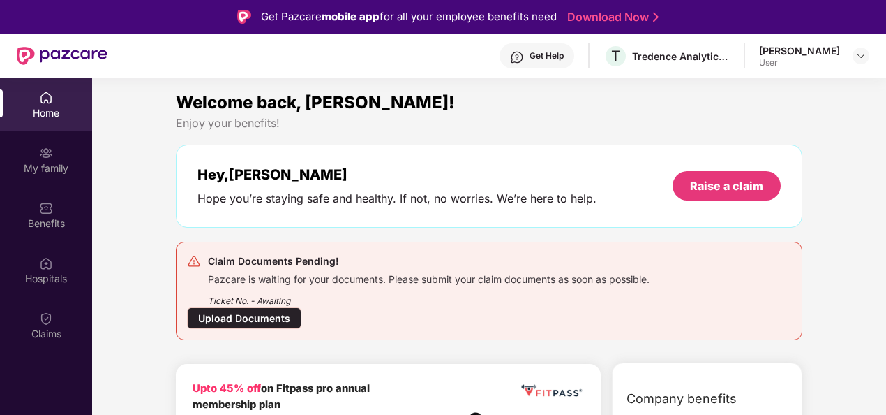
click at [235, 320] on div "Upload Documents" at bounding box center [244, 318] width 114 height 22
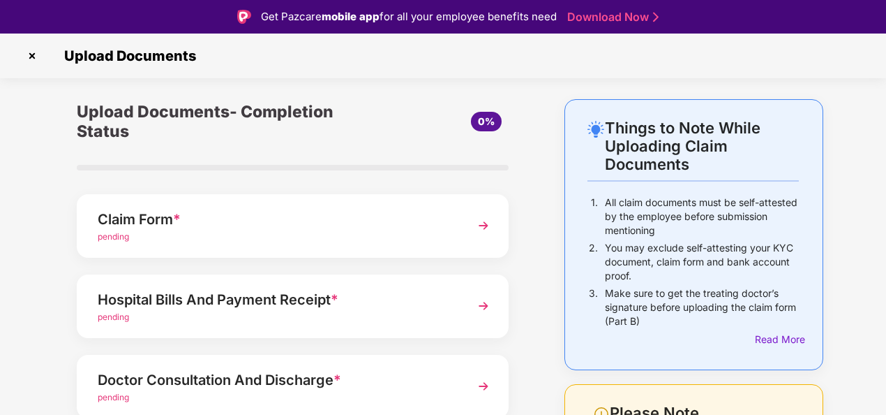
click at [489, 305] on img at bounding box center [483, 305] width 25 height 25
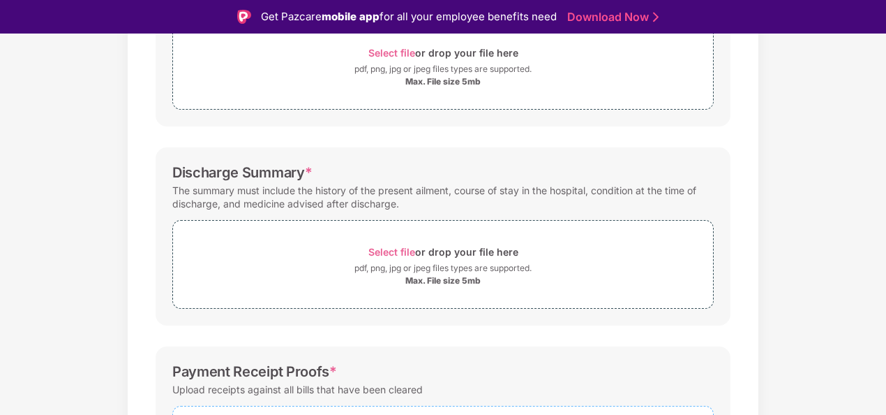
scroll to position [264, 0]
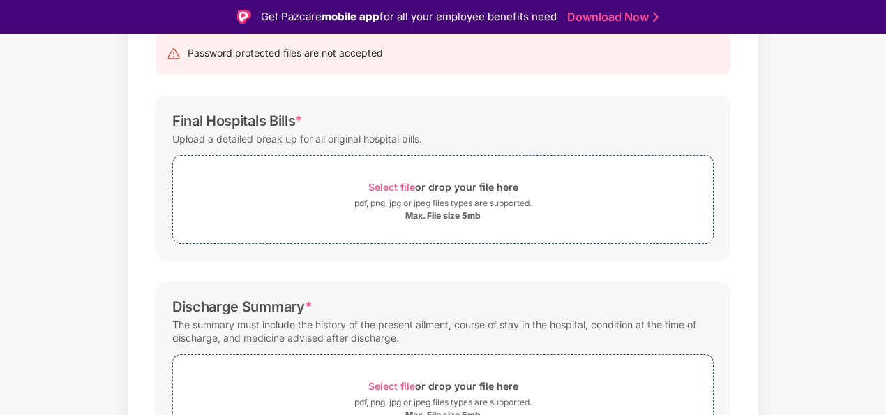
click at [483, 308] on div "Discharge Summary *" at bounding box center [443, 306] width 542 height 17
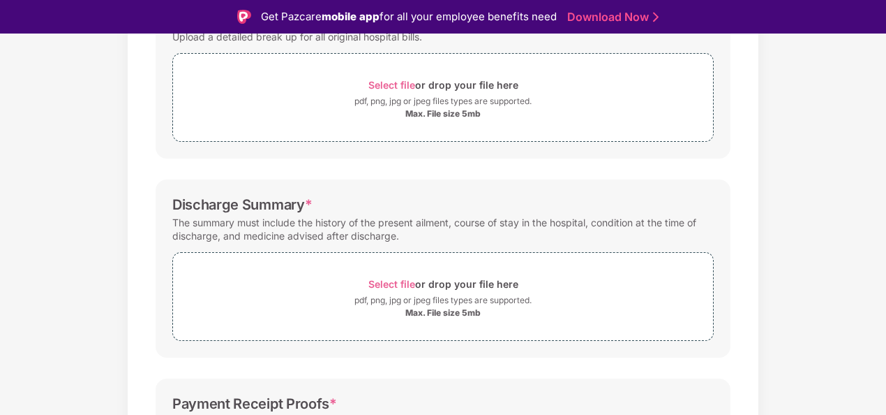
scroll to position [431, 0]
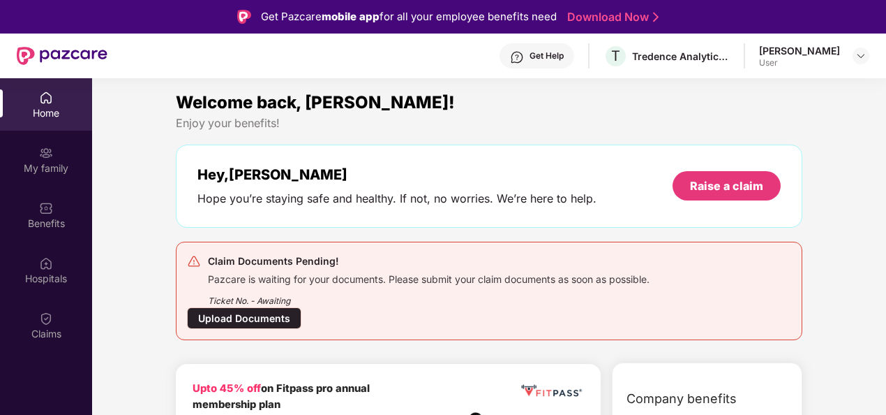
click at [235, 321] on div "Upload Documents" at bounding box center [244, 318] width 114 height 22
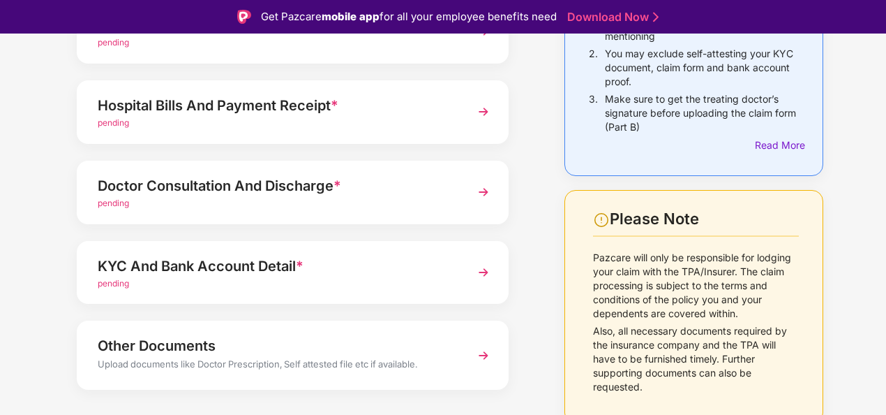
scroll to position [195, 0]
click at [477, 197] on img at bounding box center [483, 191] width 25 height 25
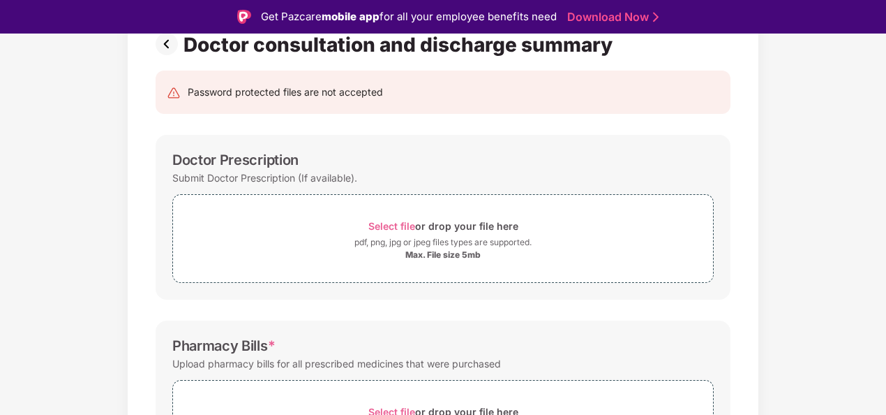
scroll to position [27, 0]
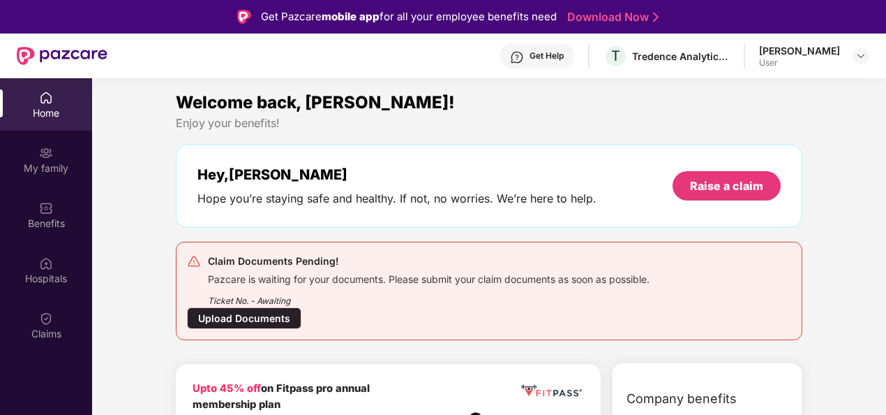
click at [221, 314] on div "Upload Documents" at bounding box center [244, 318] width 114 height 22
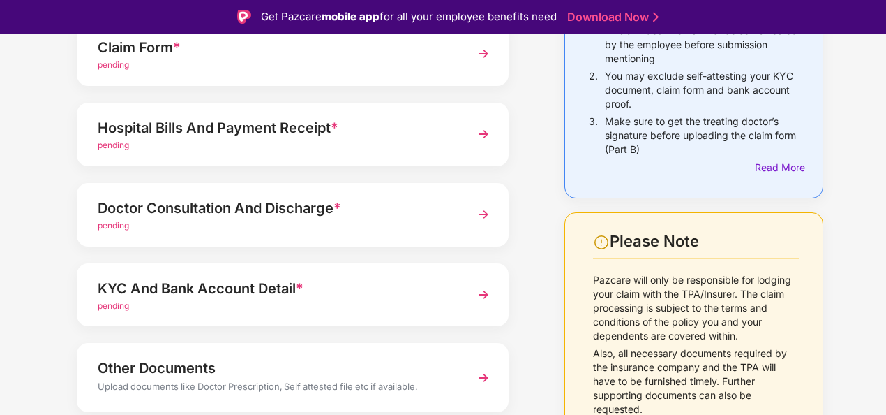
scroll to position [150, 0]
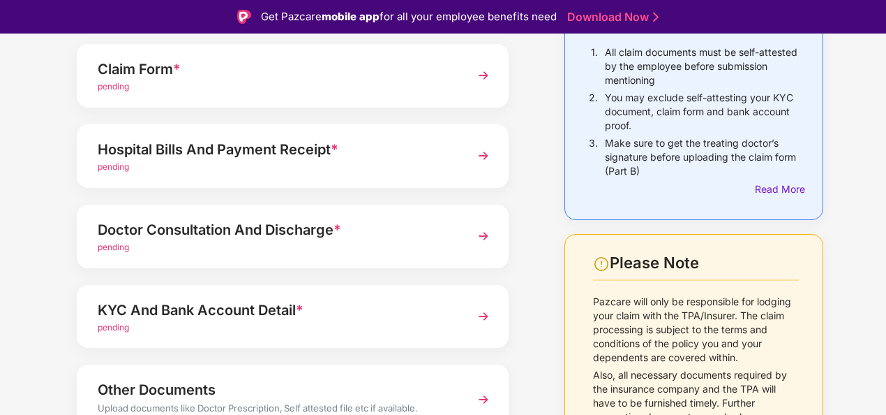
click at [487, 233] on img at bounding box center [483, 235] width 25 height 25
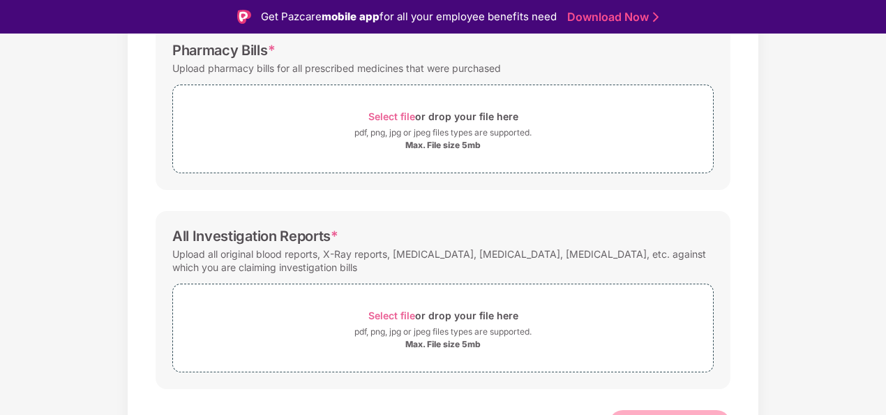
scroll to position [411, 0]
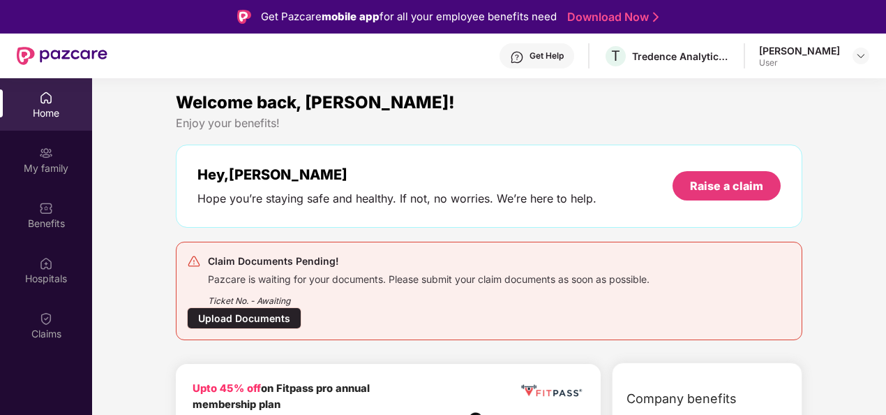
click at [209, 313] on div "Upload Documents" at bounding box center [244, 318] width 114 height 22
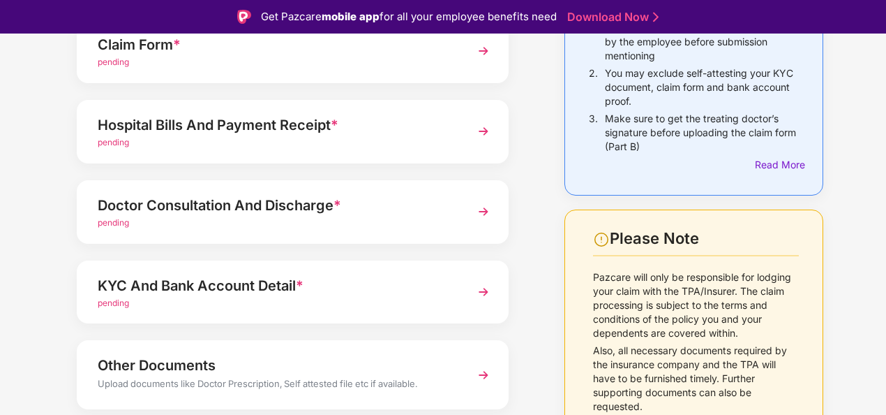
scroll to position [175, 0]
click at [489, 211] on img at bounding box center [483, 210] width 25 height 25
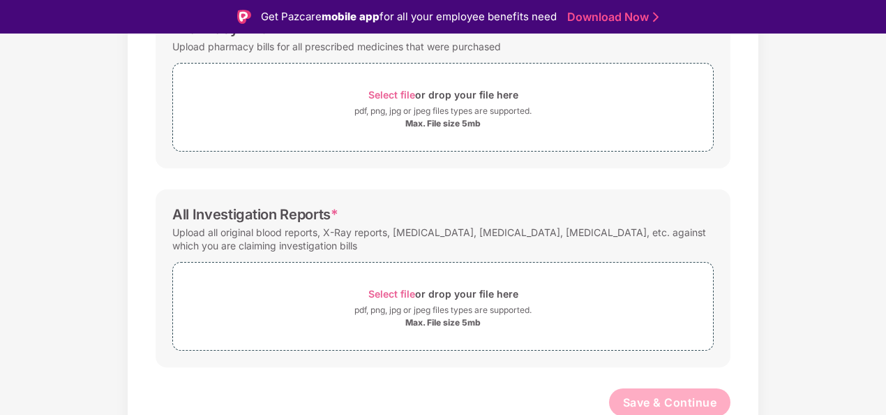
scroll to position [431, 0]
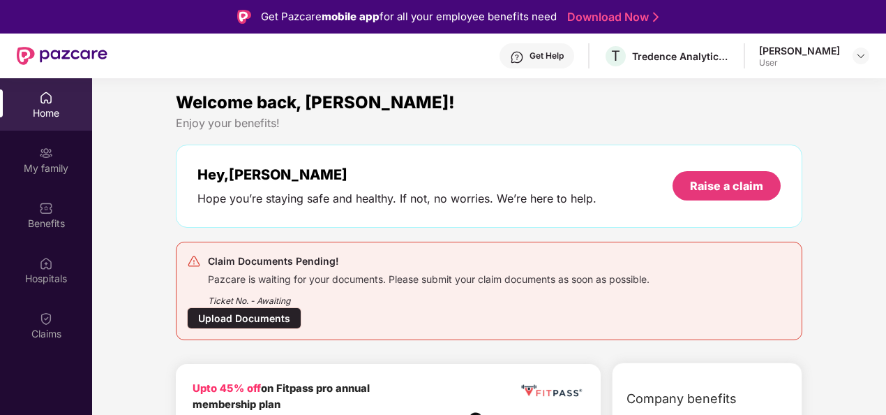
click at [212, 316] on div "Upload Documents" at bounding box center [244, 318] width 114 height 22
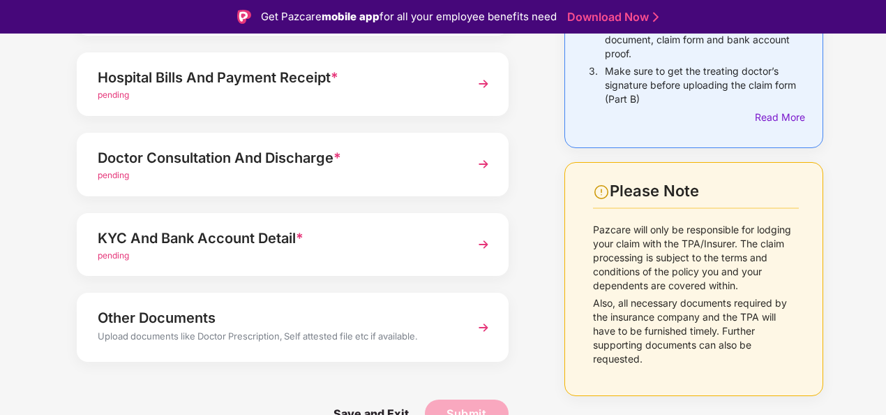
scroll to position [41, 0]
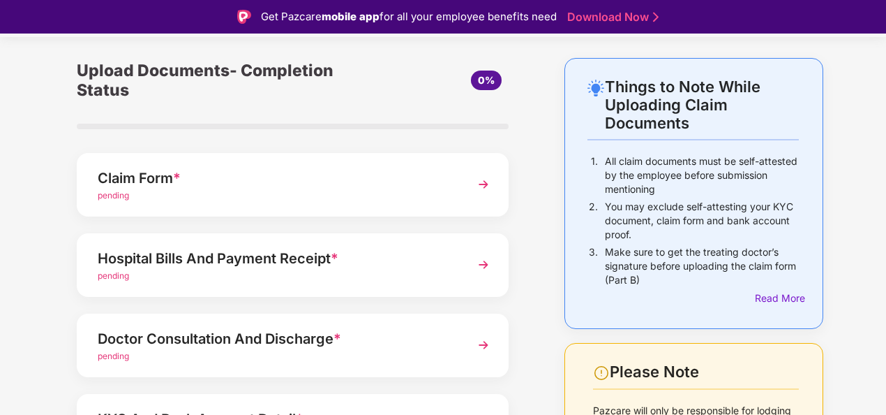
click at [489, 260] on img at bounding box center [483, 264] width 25 height 25
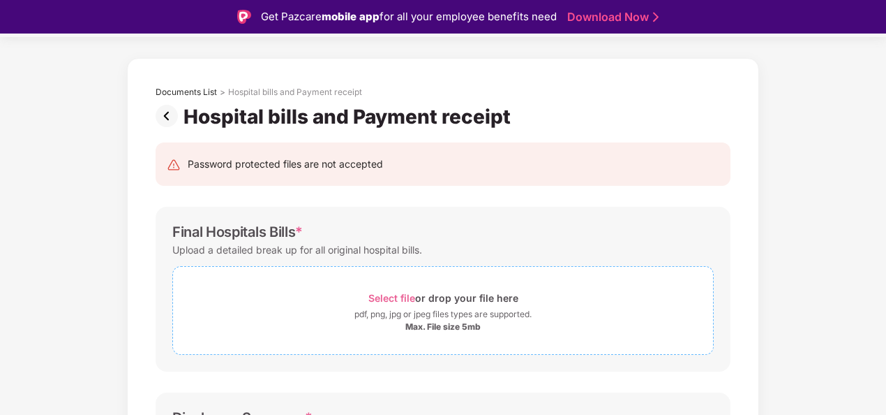
click at [388, 295] on span "Select file" at bounding box center [392, 298] width 47 height 12
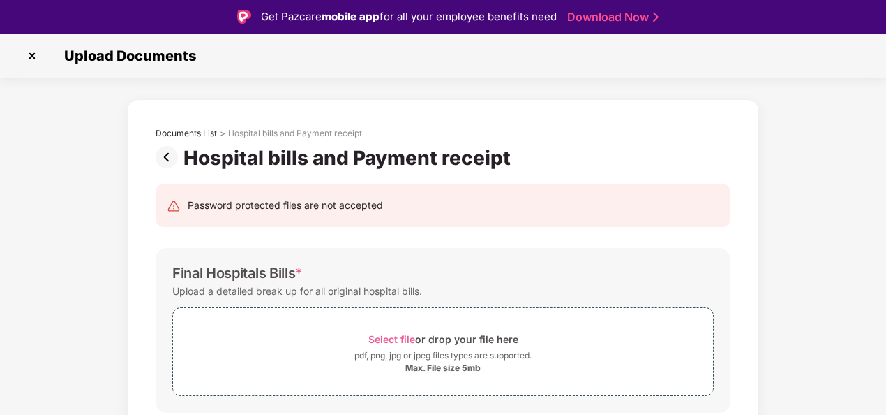
click at [32, 54] on img at bounding box center [32, 56] width 22 height 22
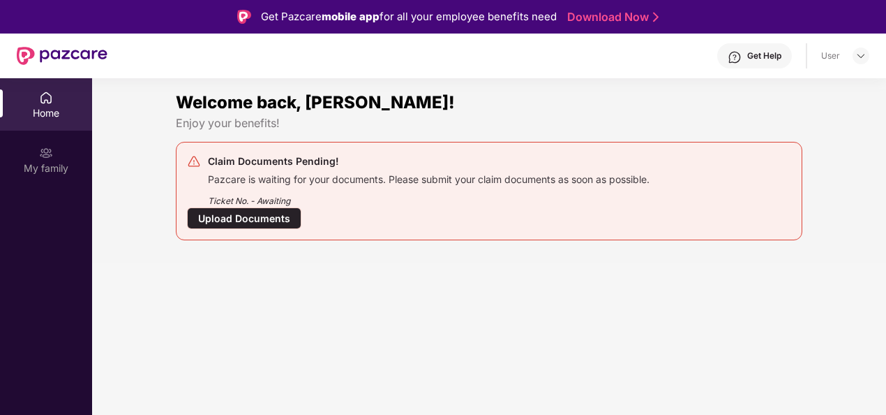
scroll to position [36, 0]
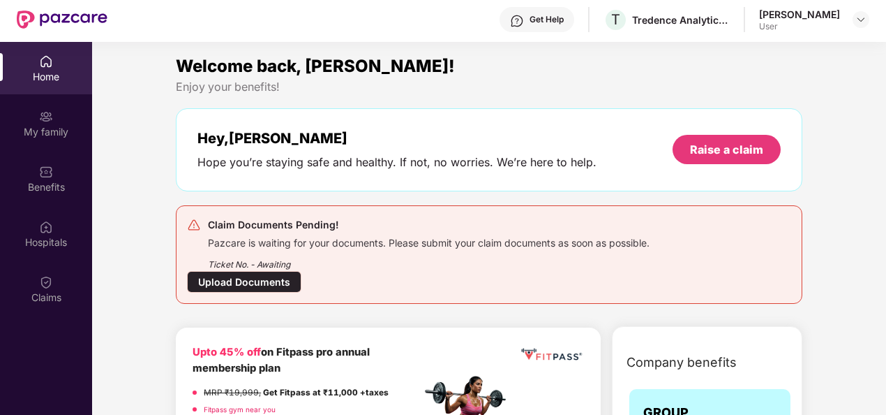
click at [268, 183] on div "Hey, [PERSON_NAME] you’re staying safe and healthy. If not, no worries. We’re h…" at bounding box center [489, 149] width 627 height 83
click at [236, 279] on div "Upload Documents" at bounding box center [244, 282] width 114 height 22
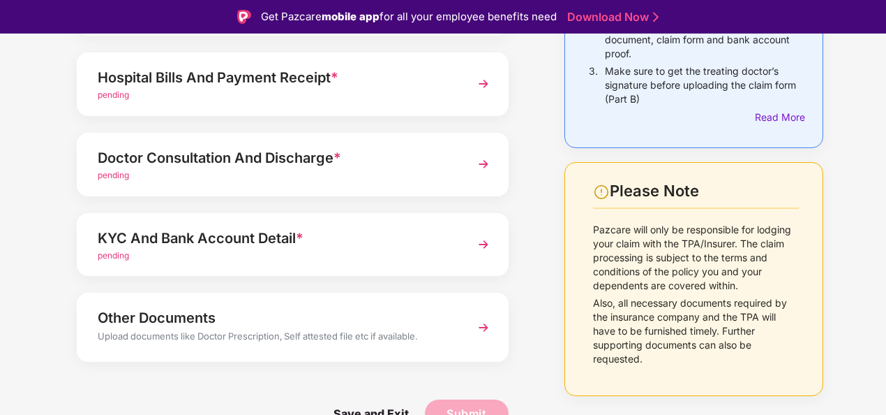
scroll to position [34, 0]
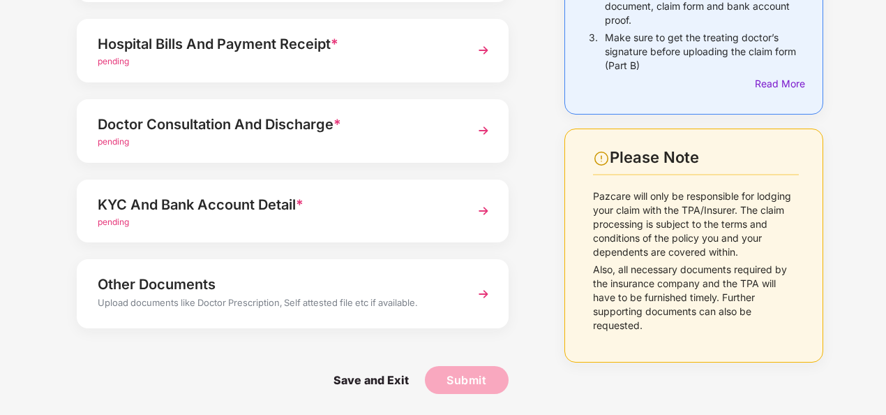
click at [482, 208] on img at bounding box center [483, 210] width 25 height 25
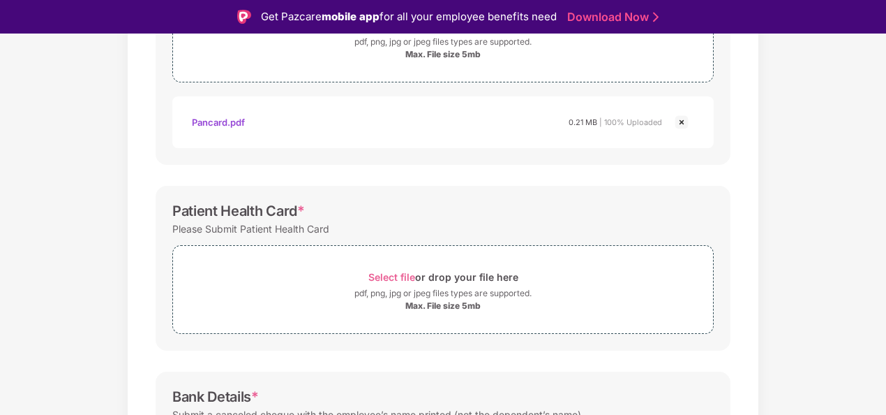
scroll to position [314, 0]
click at [401, 276] on span "Select file" at bounding box center [392, 276] width 47 height 12
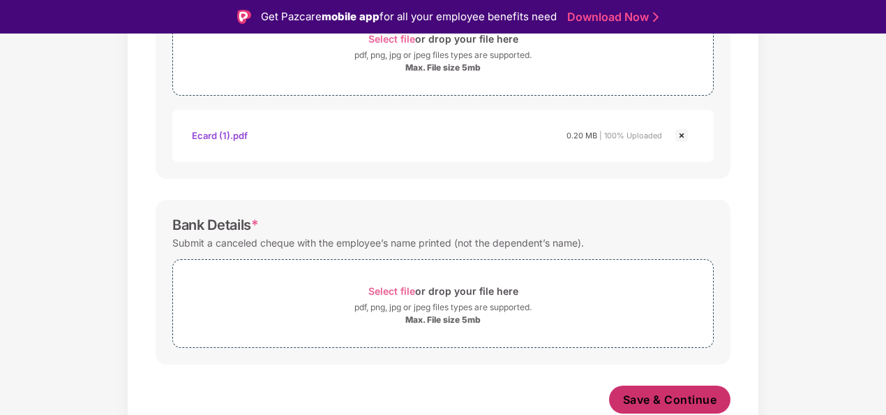
scroll to position [550, 0]
click at [641, 393] on span "Save & Continue" at bounding box center [670, 400] width 94 height 15
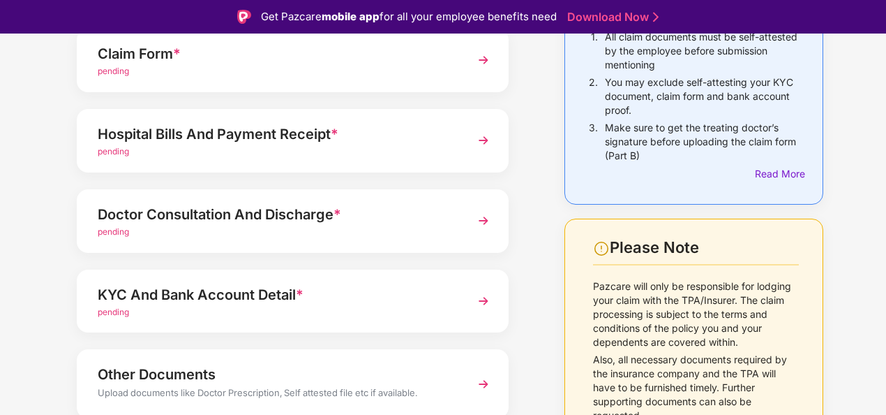
scroll to position [166, 0]
click at [484, 139] on img at bounding box center [483, 139] width 25 height 25
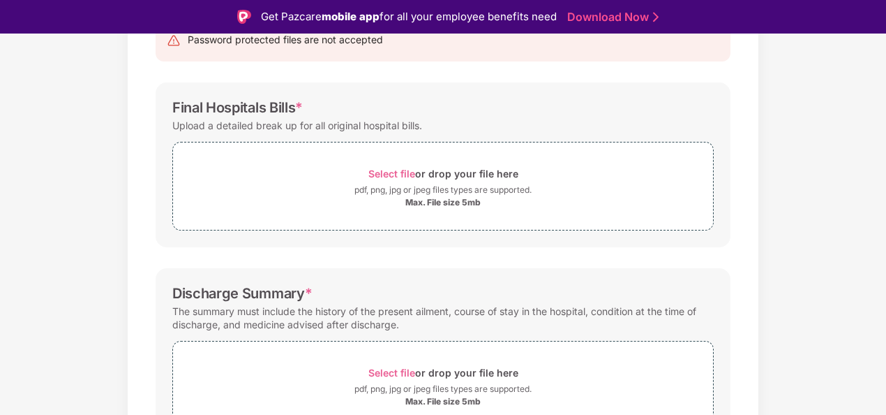
scroll to position [166, 0]
click at [400, 172] on span "Select file" at bounding box center [392, 173] width 47 height 12
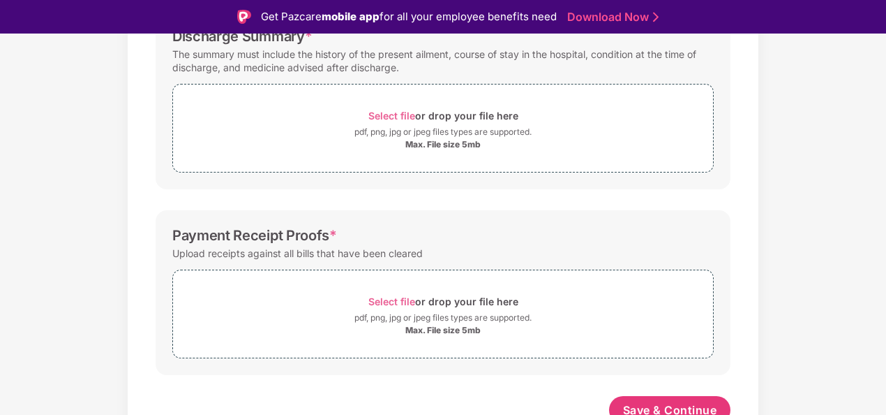
scroll to position [491, 0]
click at [390, 112] on span "Select file" at bounding box center [392, 113] width 47 height 12
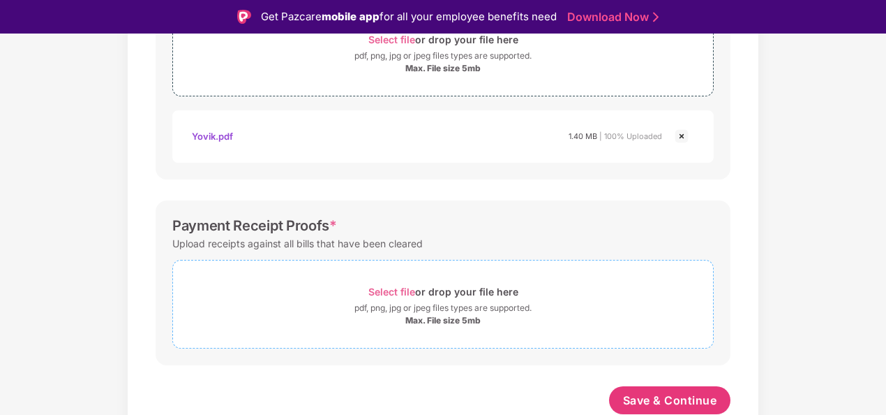
scroll to position [564, 0]
click at [392, 291] on span "Select file" at bounding box center [392, 292] width 47 height 12
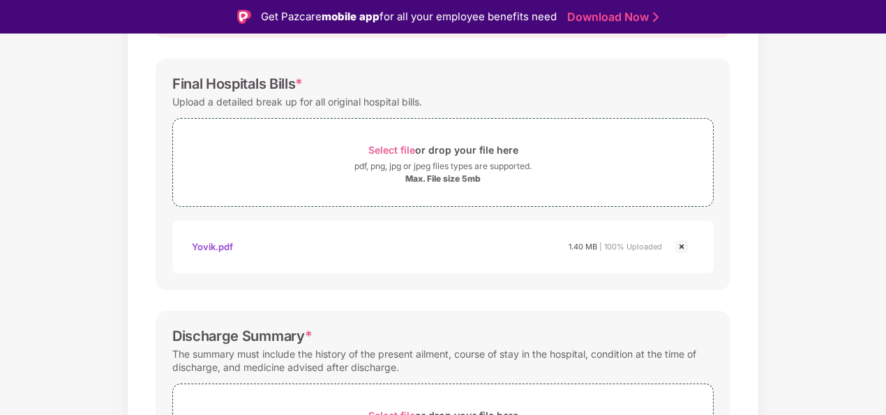
scroll to position [630, 0]
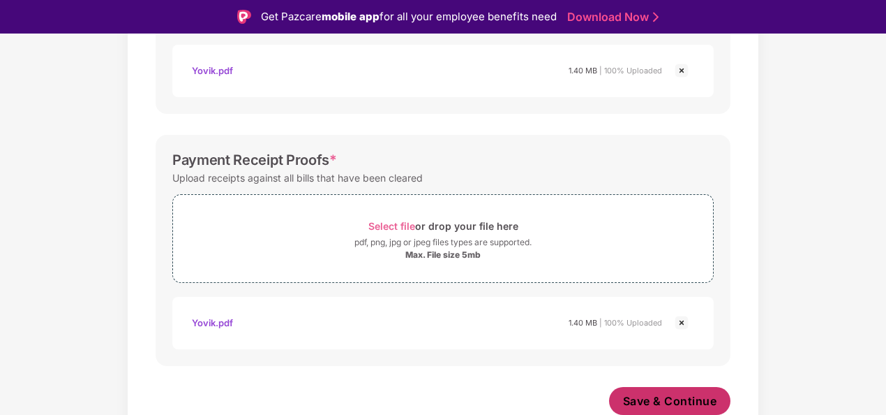
click at [663, 388] on button "Save & Continue" at bounding box center [670, 401] width 122 height 28
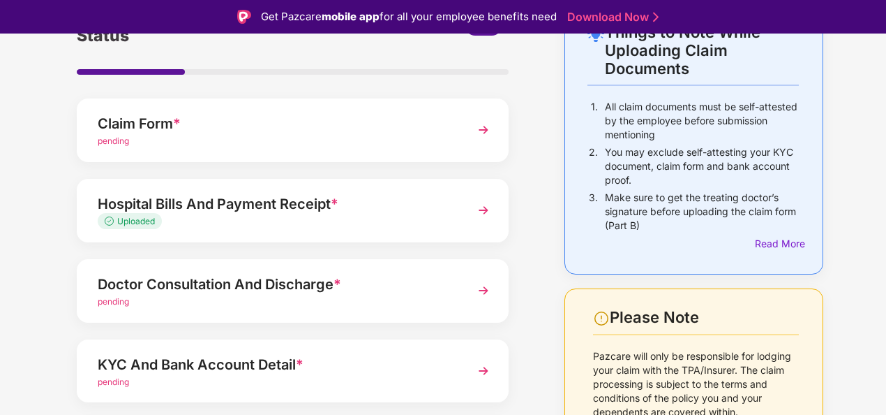
scroll to position [193, 0]
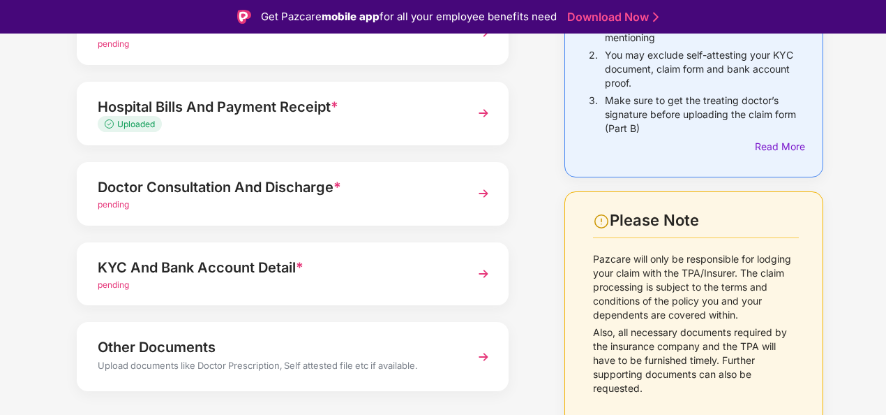
click at [480, 190] on img at bounding box center [483, 193] width 25 height 25
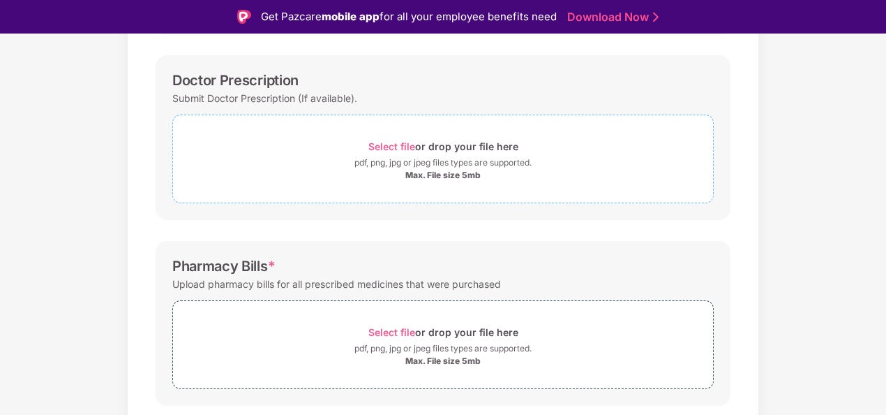
click at [386, 142] on span "Select file" at bounding box center [392, 146] width 47 height 12
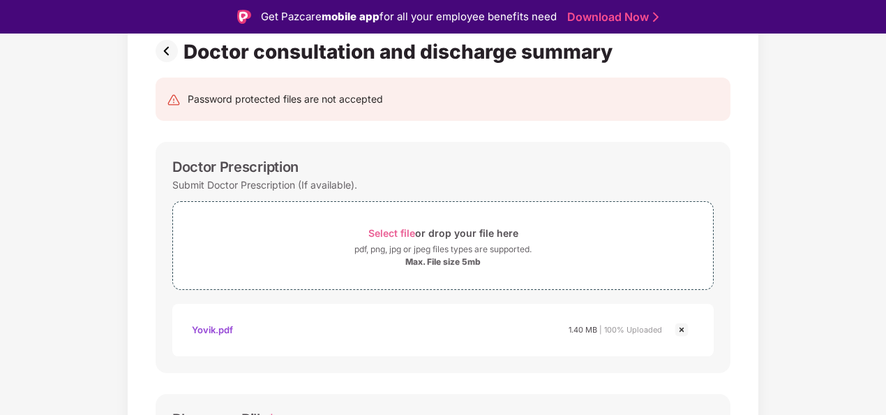
scroll to position [133, 0]
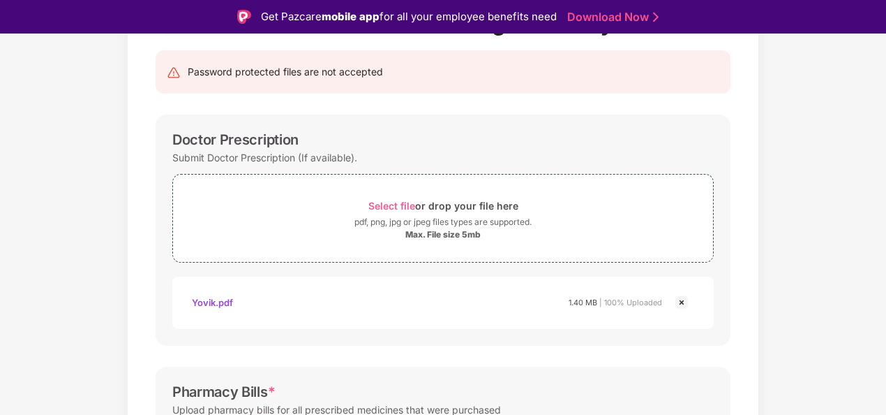
click at [681, 300] on img at bounding box center [682, 302] width 17 height 17
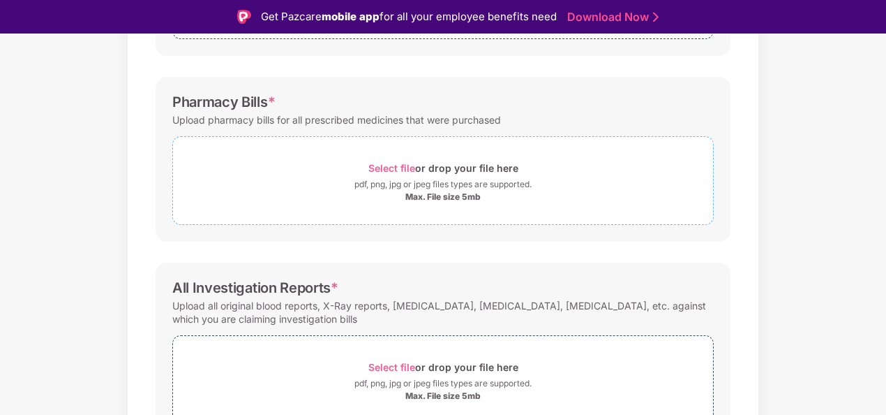
scroll to position [362, 0]
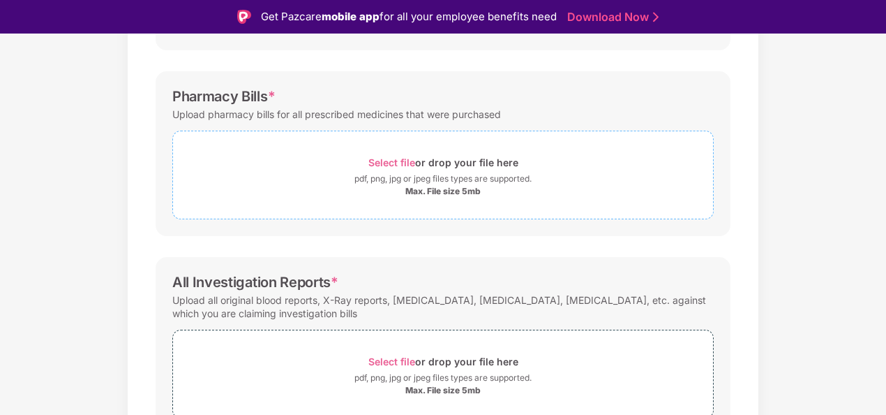
click at [392, 162] on span "Select file" at bounding box center [392, 162] width 47 height 12
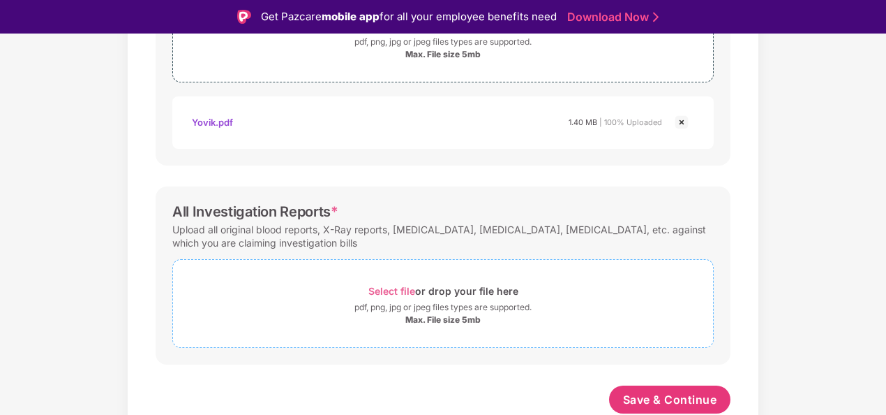
scroll to position [498, 0]
click at [389, 293] on span "Select file" at bounding box center [392, 292] width 47 height 12
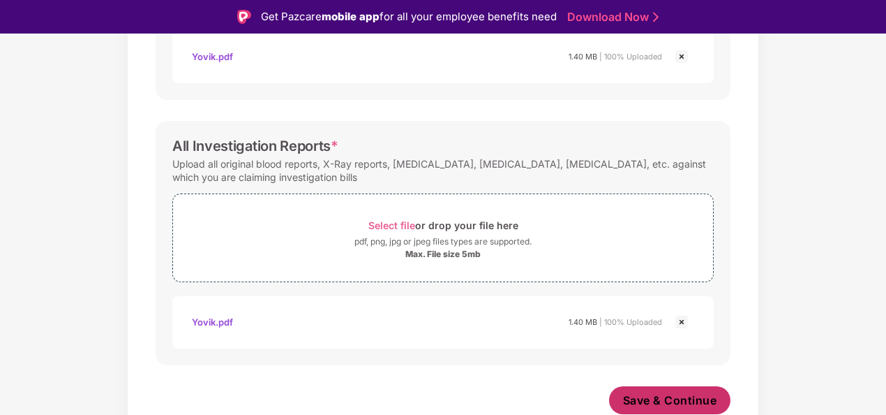
scroll to position [564, 0]
click at [699, 398] on span "Save & Continue" at bounding box center [670, 400] width 94 height 15
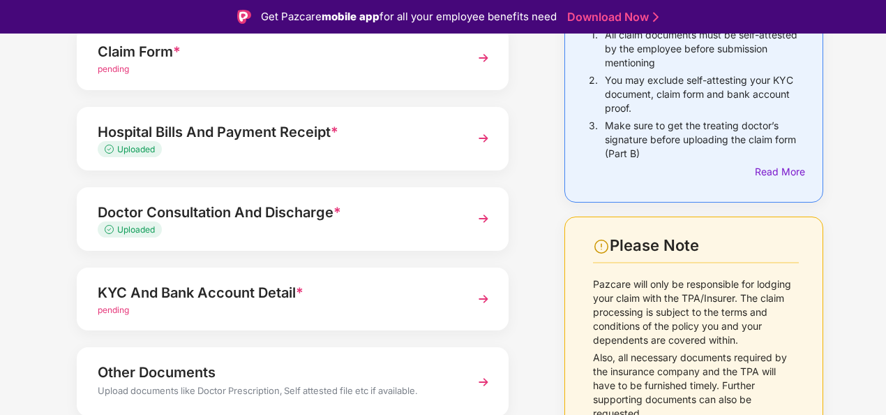
scroll to position [173, 0]
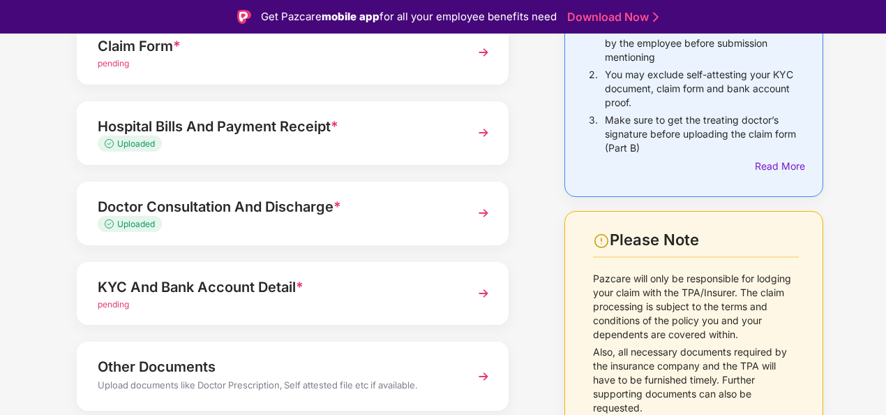
click at [485, 287] on img at bounding box center [483, 293] width 25 height 25
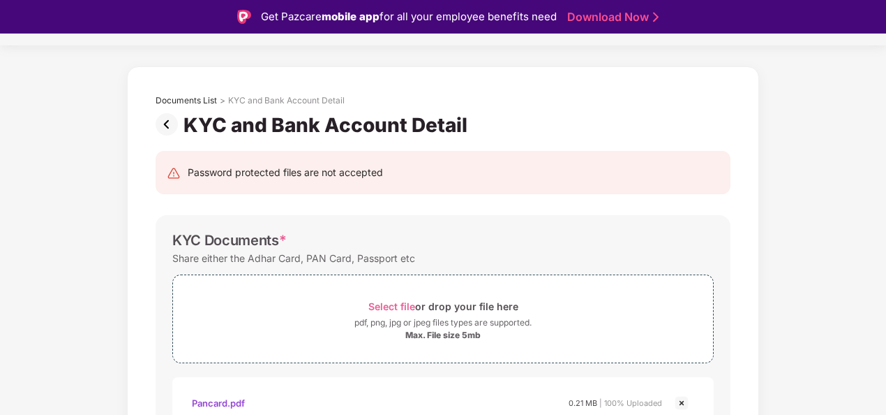
scroll to position [0, 0]
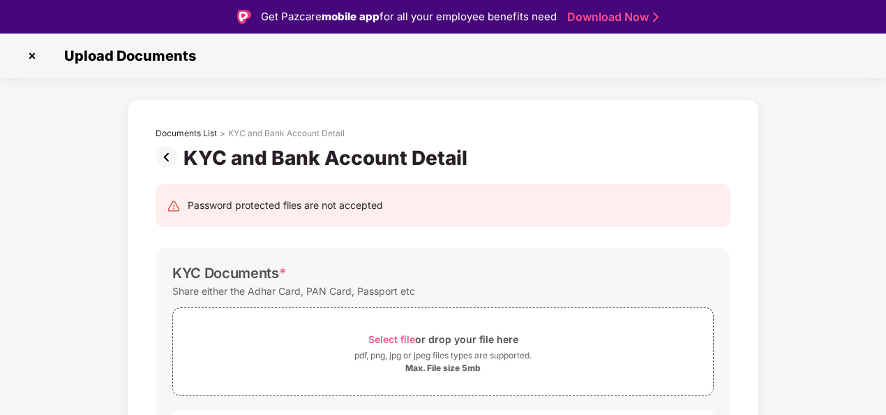
click at [32, 61] on img at bounding box center [32, 56] width 22 height 22
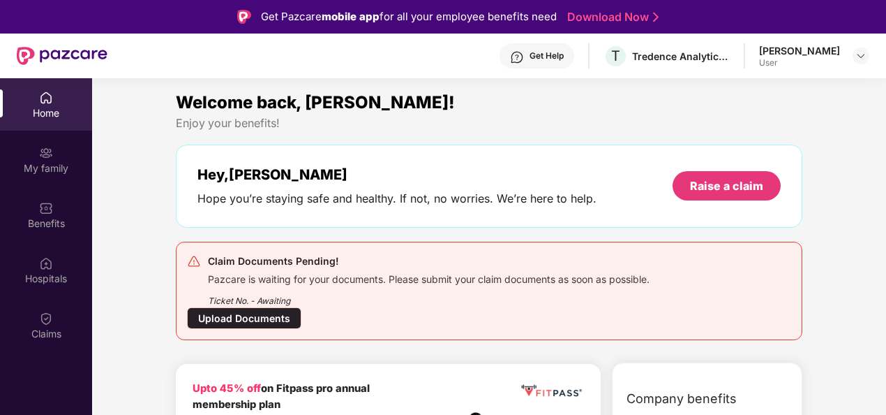
click at [236, 311] on div "Upload Documents" at bounding box center [244, 318] width 114 height 22
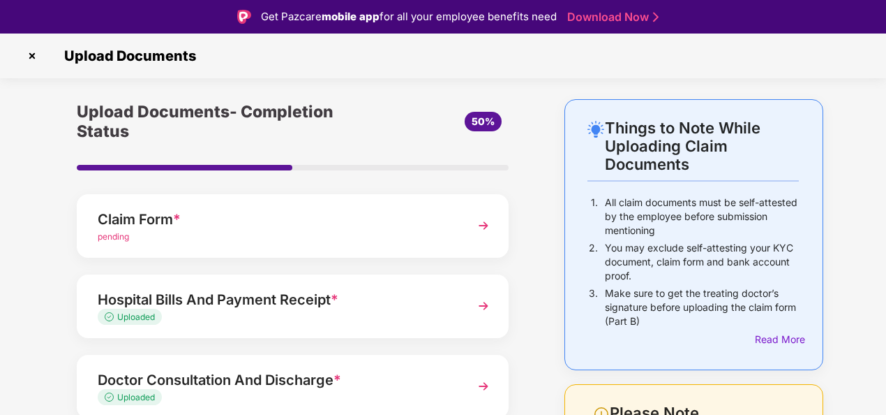
click at [596, 253] on p "2." at bounding box center [593, 262] width 9 height 42
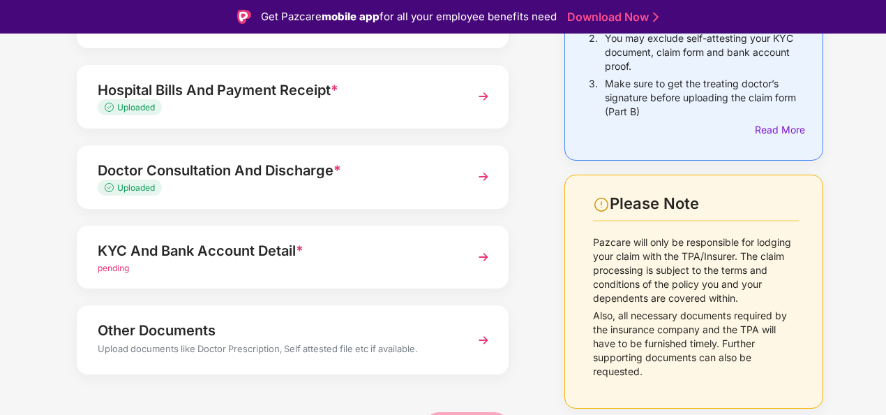
scroll to position [46, 0]
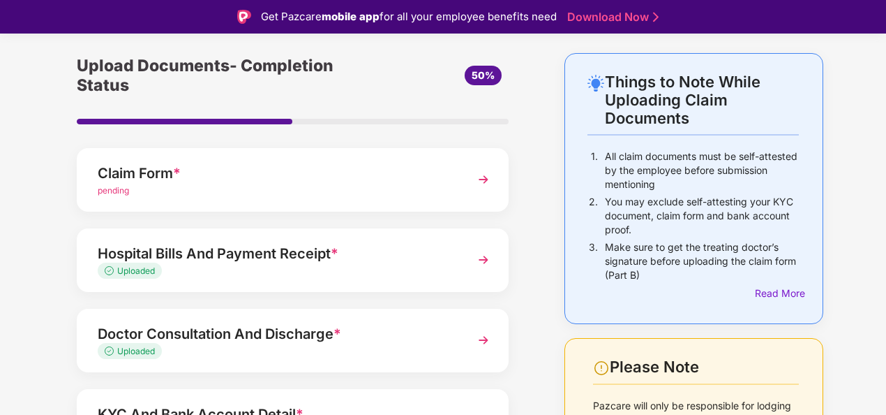
click at [482, 177] on img at bounding box center [483, 179] width 25 height 25
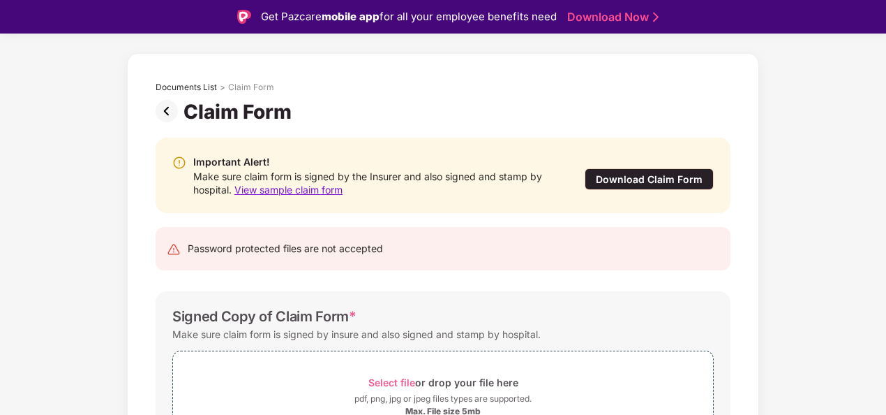
scroll to position [137, 0]
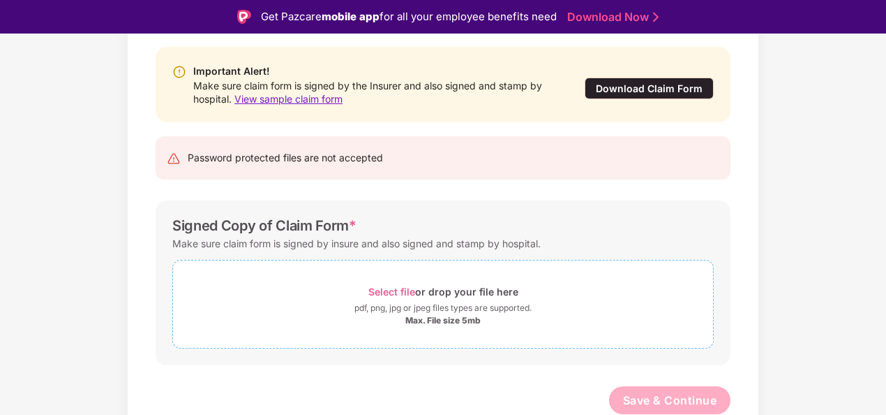
click at [402, 285] on span "Select file" at bounding box center [392, 291] width 47 height 12
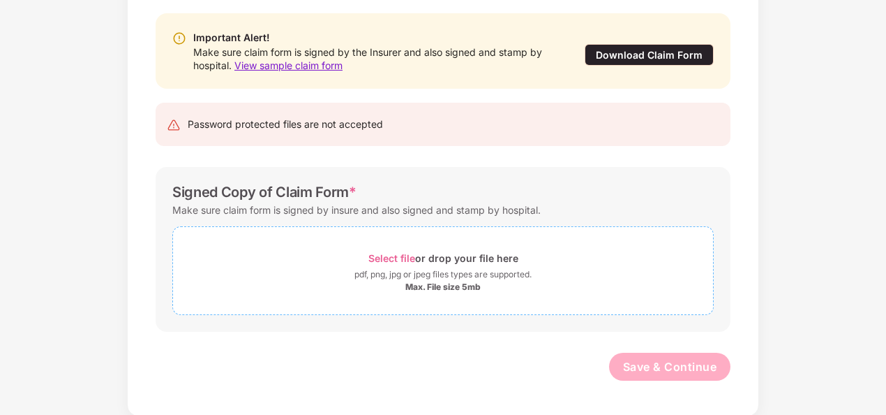
scroll to position [0, 0]
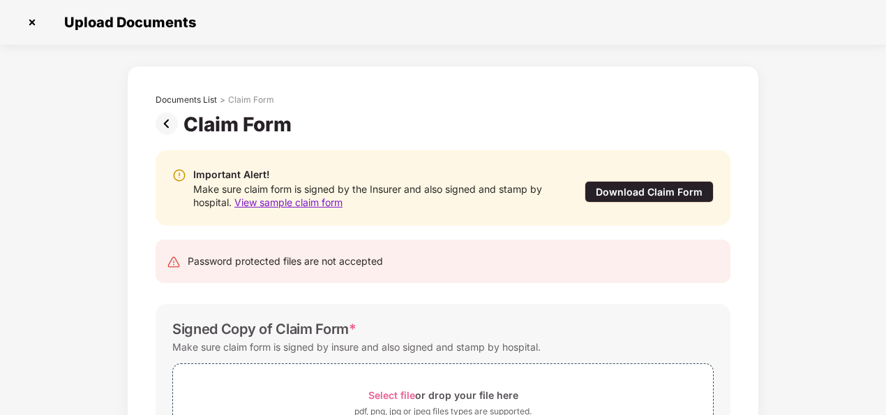
click at [30, 18] on img at bounding box center [32, 22] width 22 height 22
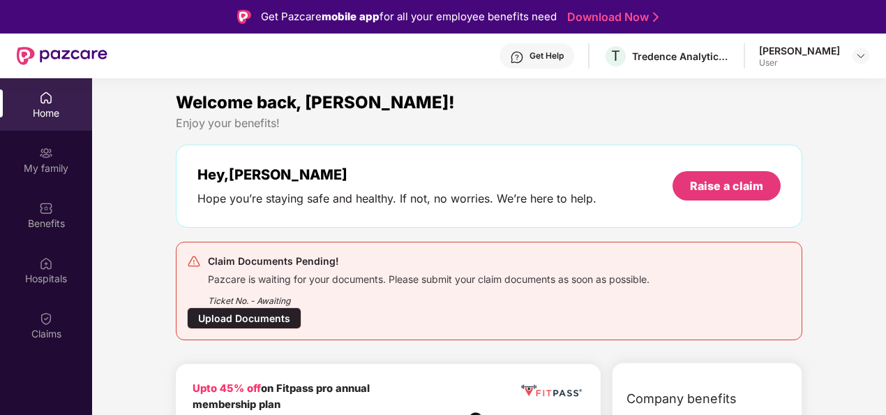
scroll to position [52, 0]
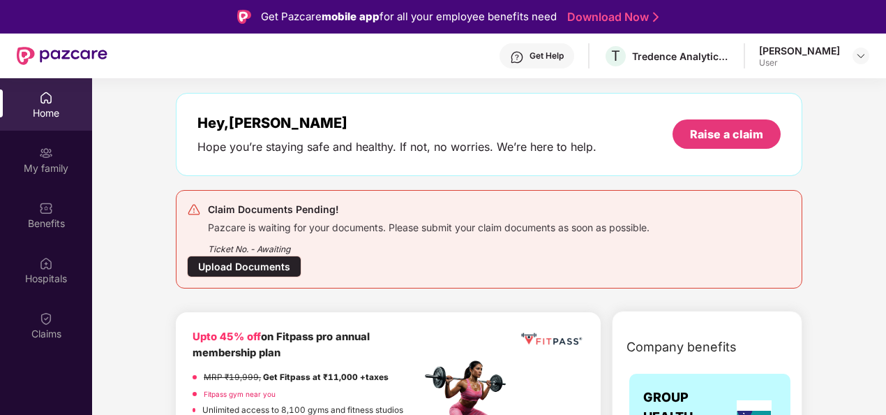
click at [228, 269] on div "Upload Documents" at bounding box center [244, 266] width 114 height 22
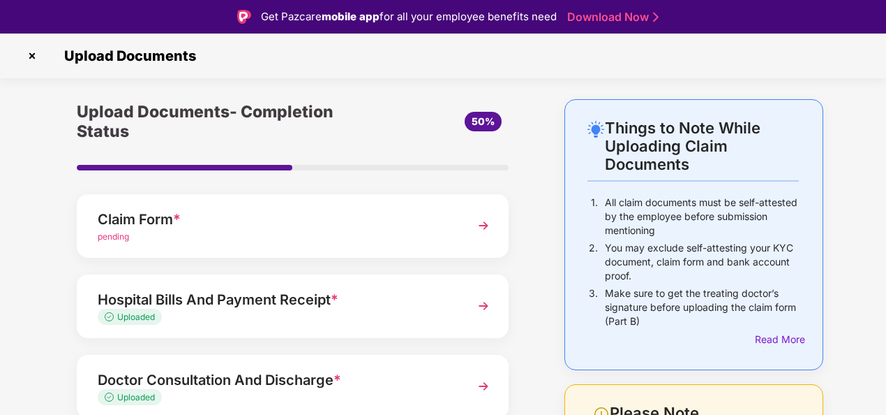
scroll to position [222, 0]
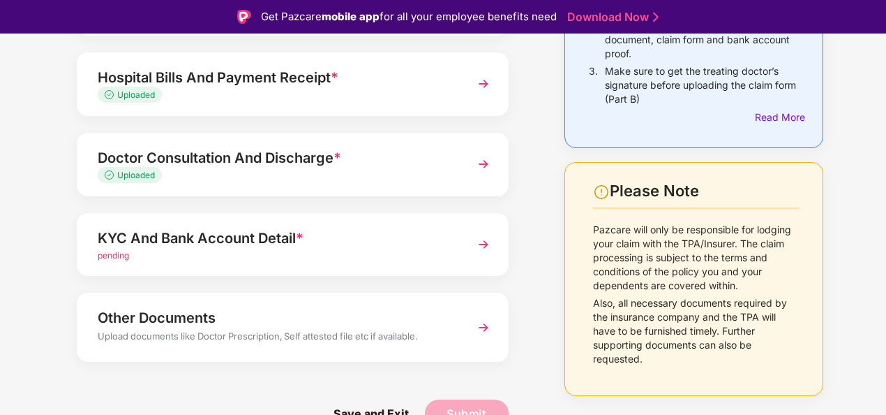
click at [486, 240] on img at bounding box center [483, 244] width 25 height 25
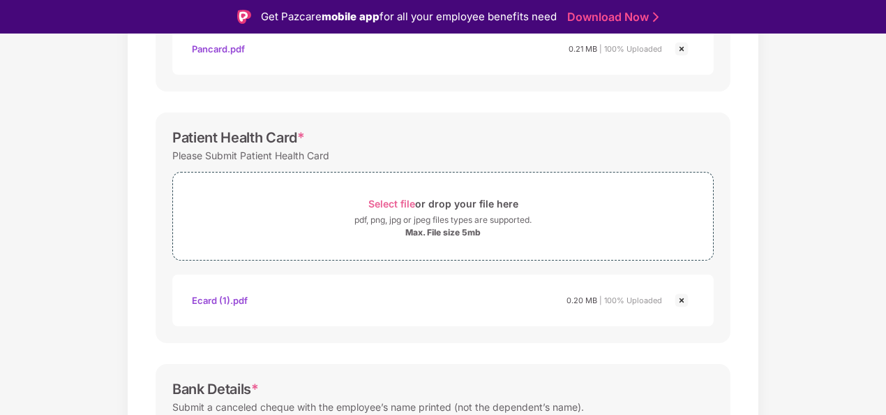
scroll to position [549, 0]
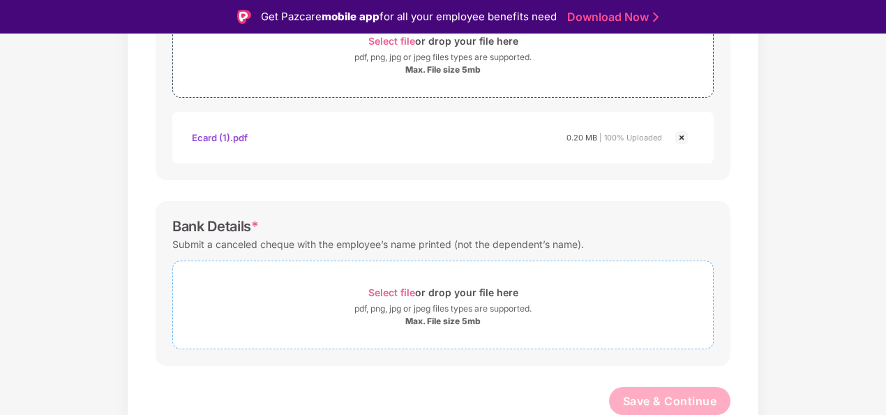
click at [405, 286] on span "Select file" at bounding box center [392, 292] width 47 height 12
click at [814, 214] on div "Documents List > KYC and Bank Account Detail KYC and Bank Account Detail Passwo…" at bounding box center [443, 0] width 886 height 900
click at [394, 290] on span "Select file" at bounding box center [392, 292] width 47 height 12
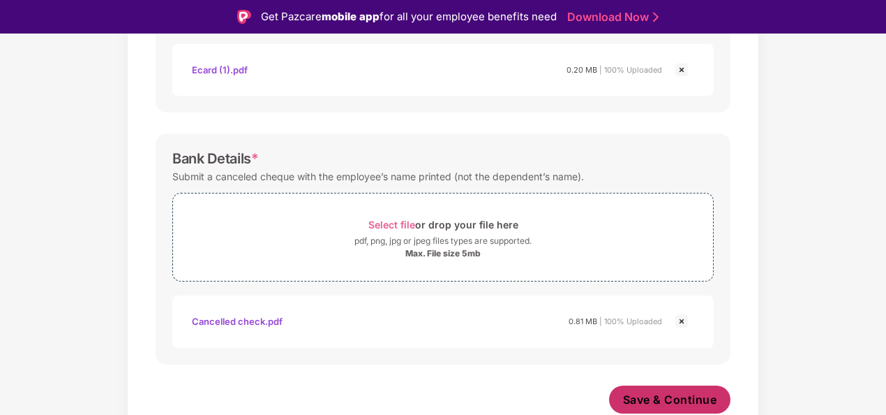
scroll to position [616, 0]
click at [678, 394] on span "Save & Continue" at bounding box center [670, 400] width 94 height 15
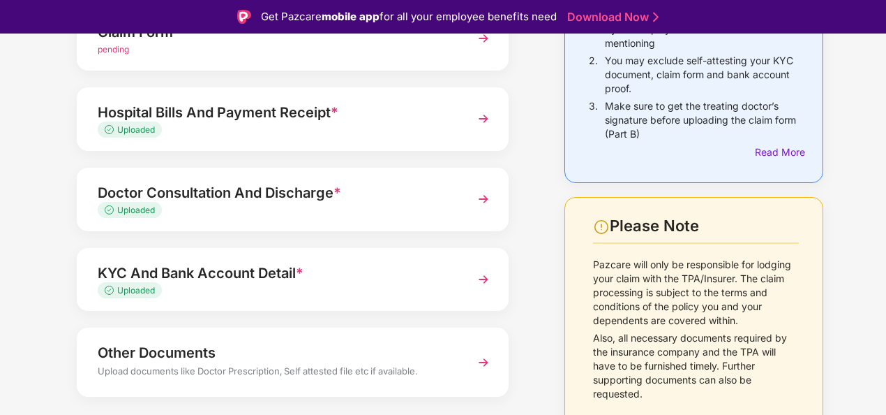
scroll to position [222, 0]
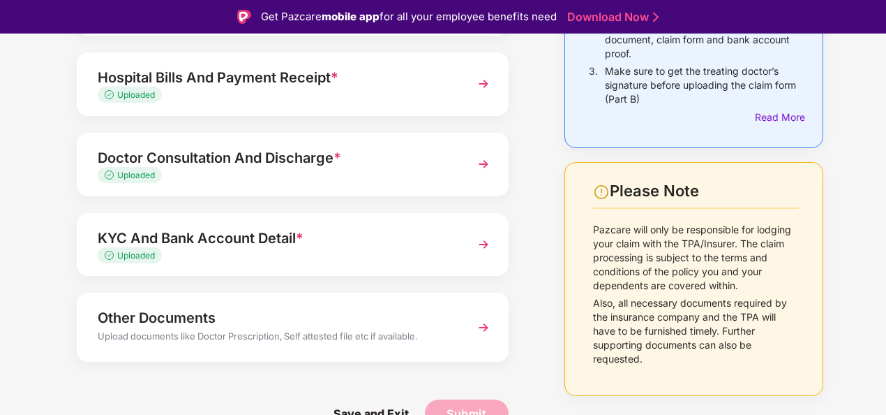
click at [484, 324] on img at bounding box center [483, 327] width 25 height 25
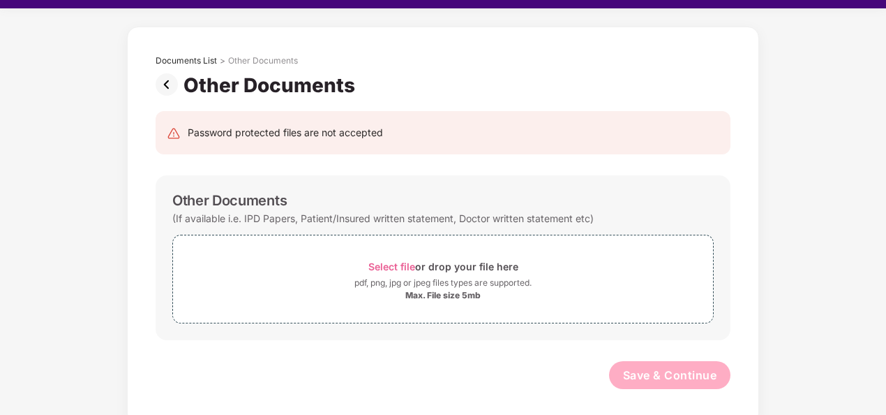
scroll to position [34, 0]
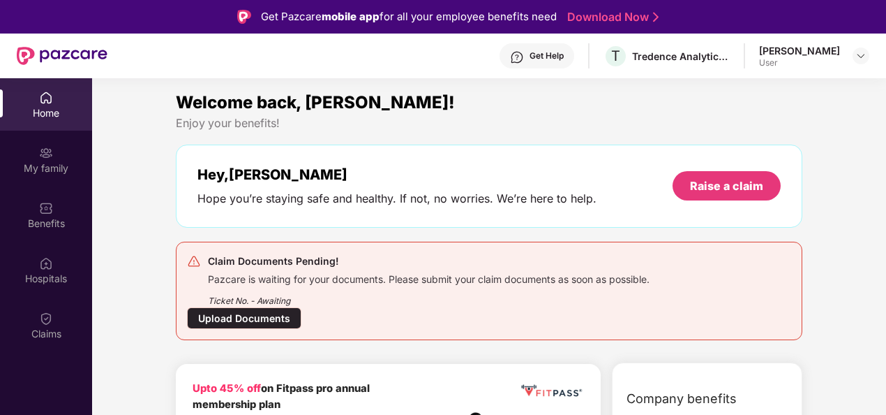
click at [216, 316] on div "Upload Documents" at bounding box center [244, 318] width 114 height 22
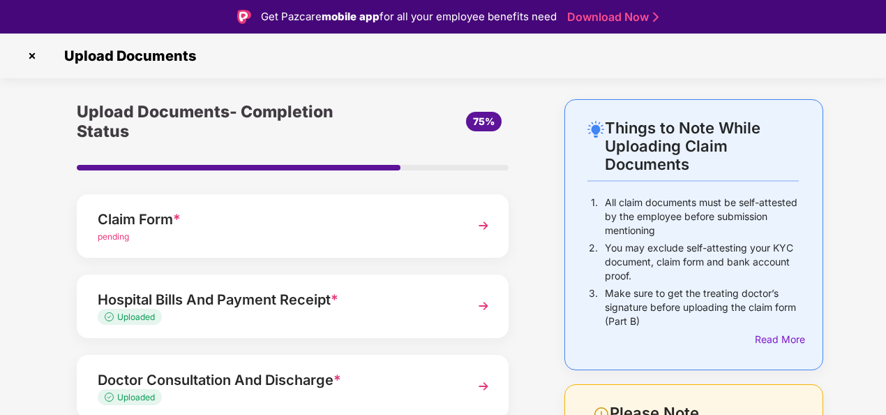
click at [481, 222] on img at bounding box center [483, 225] width 25 height 25
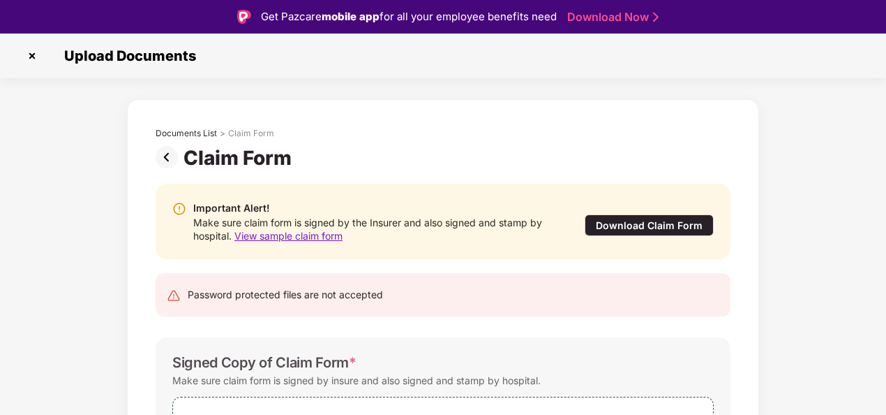
scroll to position [137, 0]
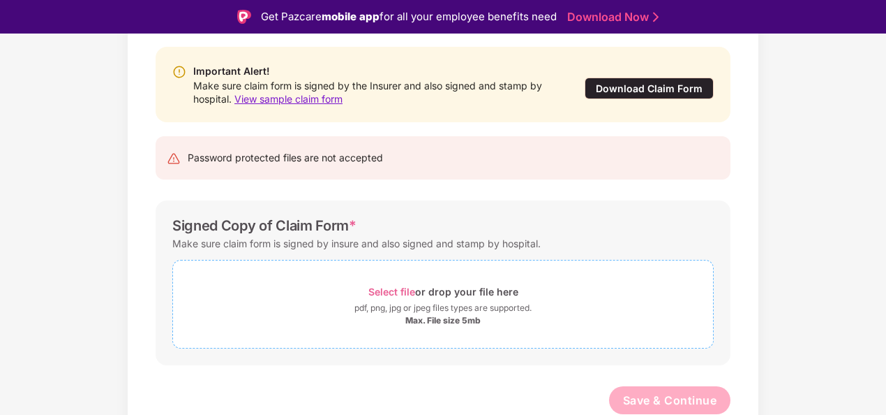
click at [395, 286] on span "Select file" at bounding box center [392, 291] width 47 height 12
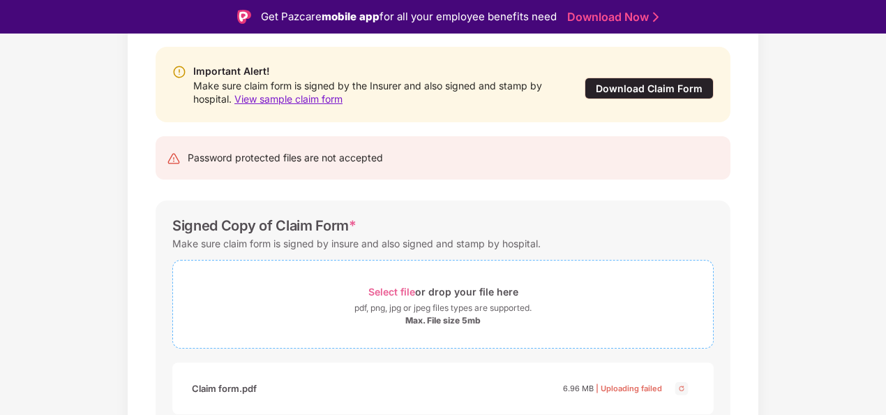
scroll to position [202, 0]
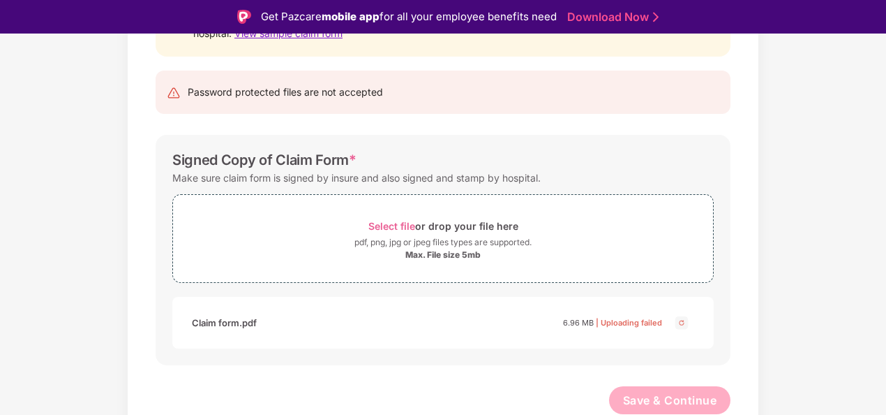
click at [681, 318] on img at bounding box center [682, 322] width 17 height 17
click at [389, 225] on span "Select file" at bounding box center [392, 226] width 47 height 12
drag, startPoint x: 549, startPoint y: 246, endPoint x: 346, endPoint y: 242, distance: 203.2
click at [346, 242] on div "pdf, png, jpg or jpeg files types are supported." at bounding box center [443, 242] width 540 height 14
click at [399, 221] on span "Select file" at bounding box center [392, 226] width 47 height 12
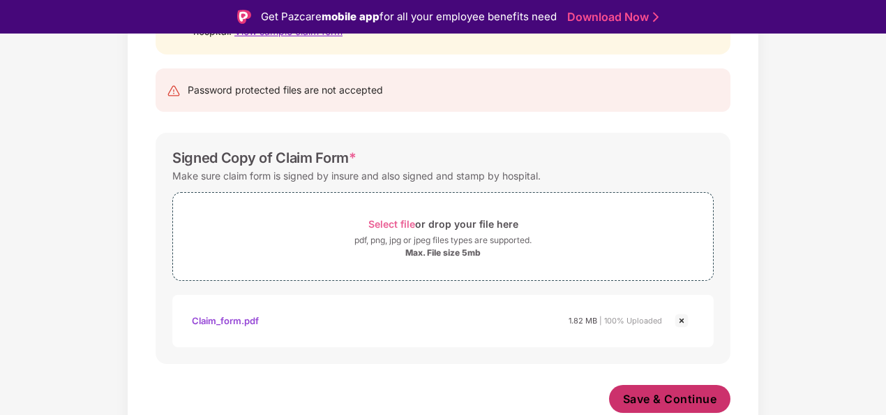
scroll to position [204, 0]
click at [677, 397] on span "Save & Continue" at bounding box center [670, 399] width 94 height 15
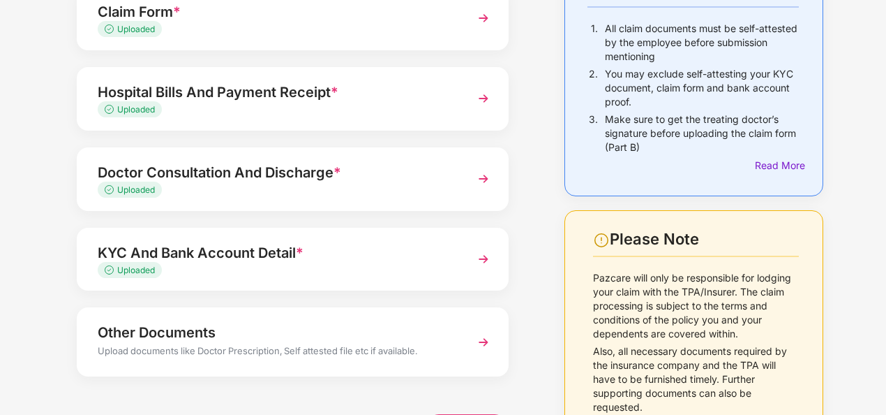
scroll to position [188, 0]
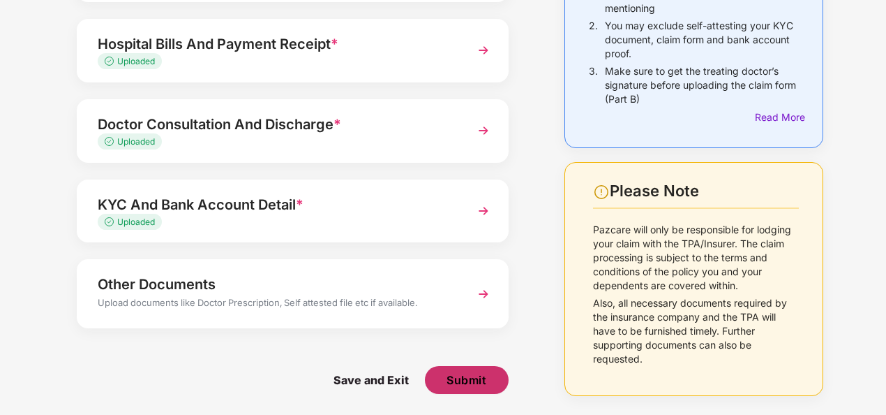
click at [465, 378] on span "Submit" at bounding box center [467, 379] width 40 height 15
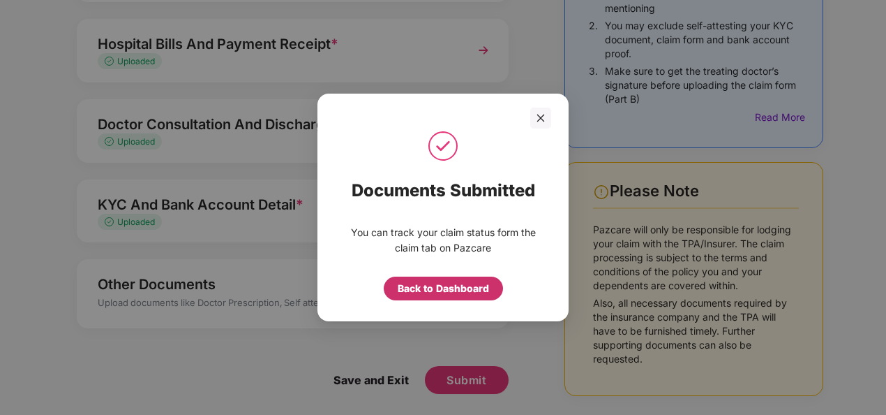
click at [438, 285] on div "Back to Dashboard" at bounding box center [443, 288] width 91 height 15
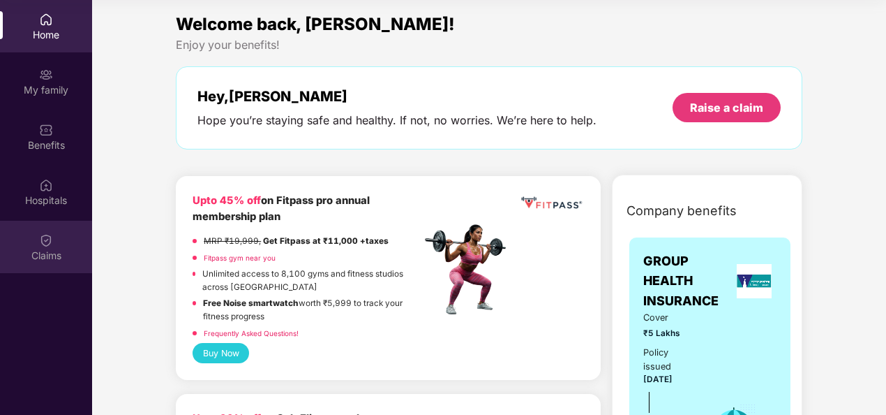
click at [45, 239] on img at bounding box center [46, 240] width 14 height 14
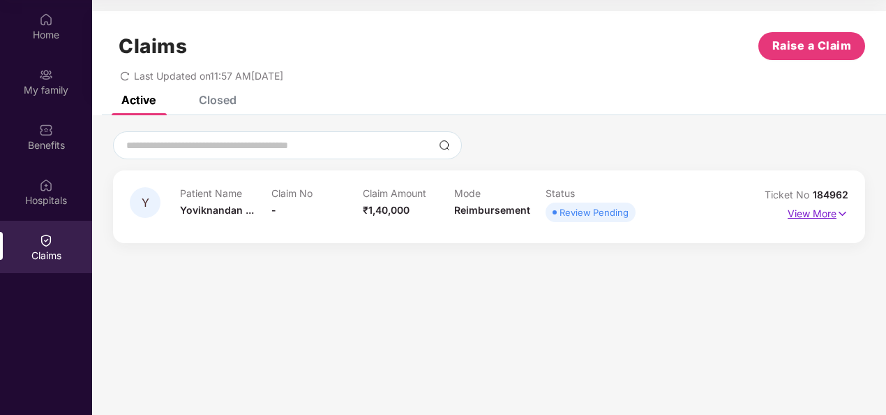
click at [839, 209] on img at bounding box center [843, 213] width 12 height 15
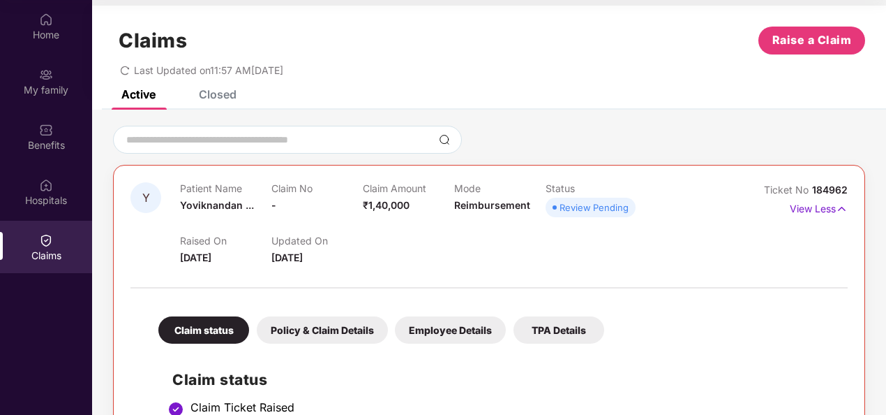
scroll to position [5, 0]
click at [840, 209] on img at bounding box center [842, 209] width 12 height 15
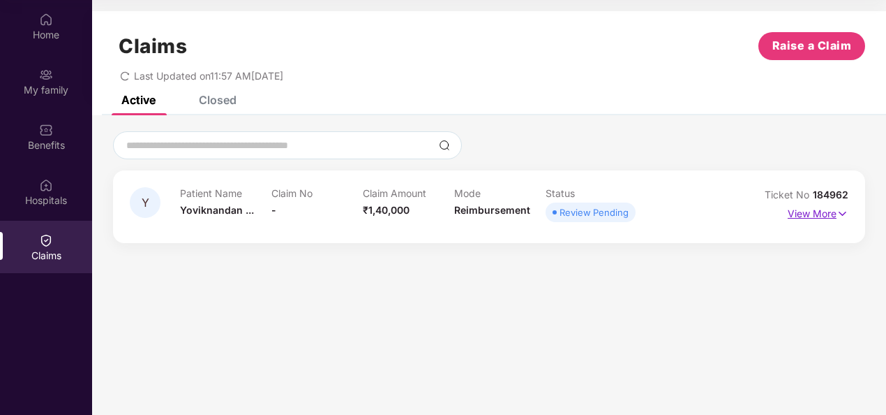
scroll to position [0, 0]
click at [215, 104] on div "Closed" at bounding box center [218, 100] width 38 height 14
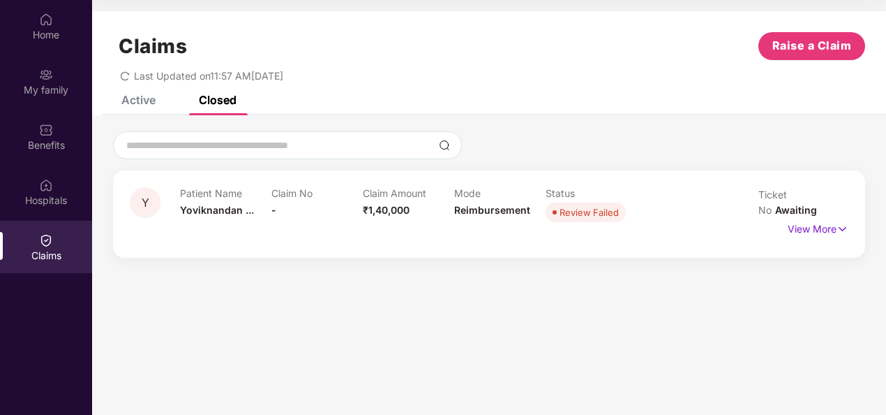
click at [140, 101] on div "Active" at bounding box center [138, 100] width 34 height 14
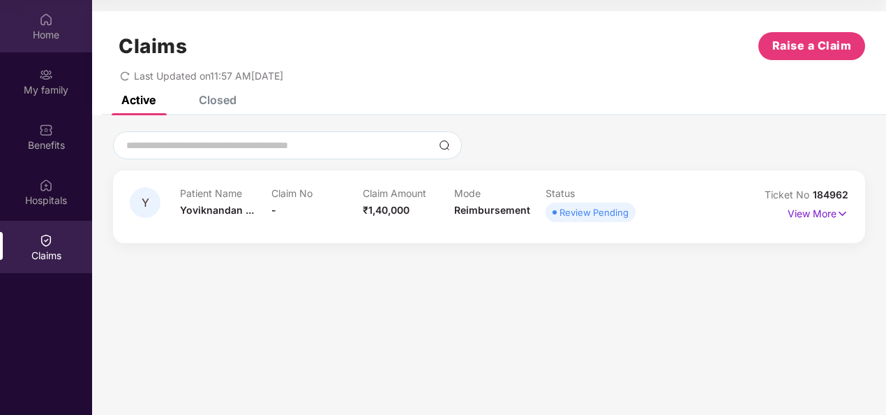
click at [38, 7] on div "Home" at bounding box center [46, 26] width 92 height 52
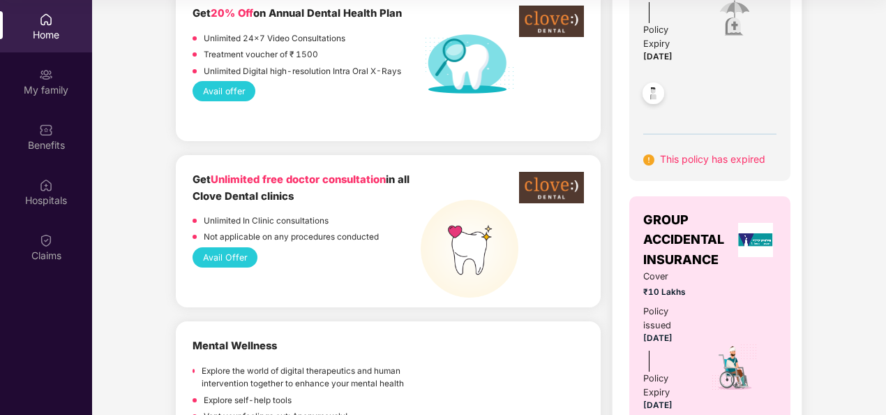
scroll to position [773, 0]
